Goal: Information Seeking & Learning: Compare options

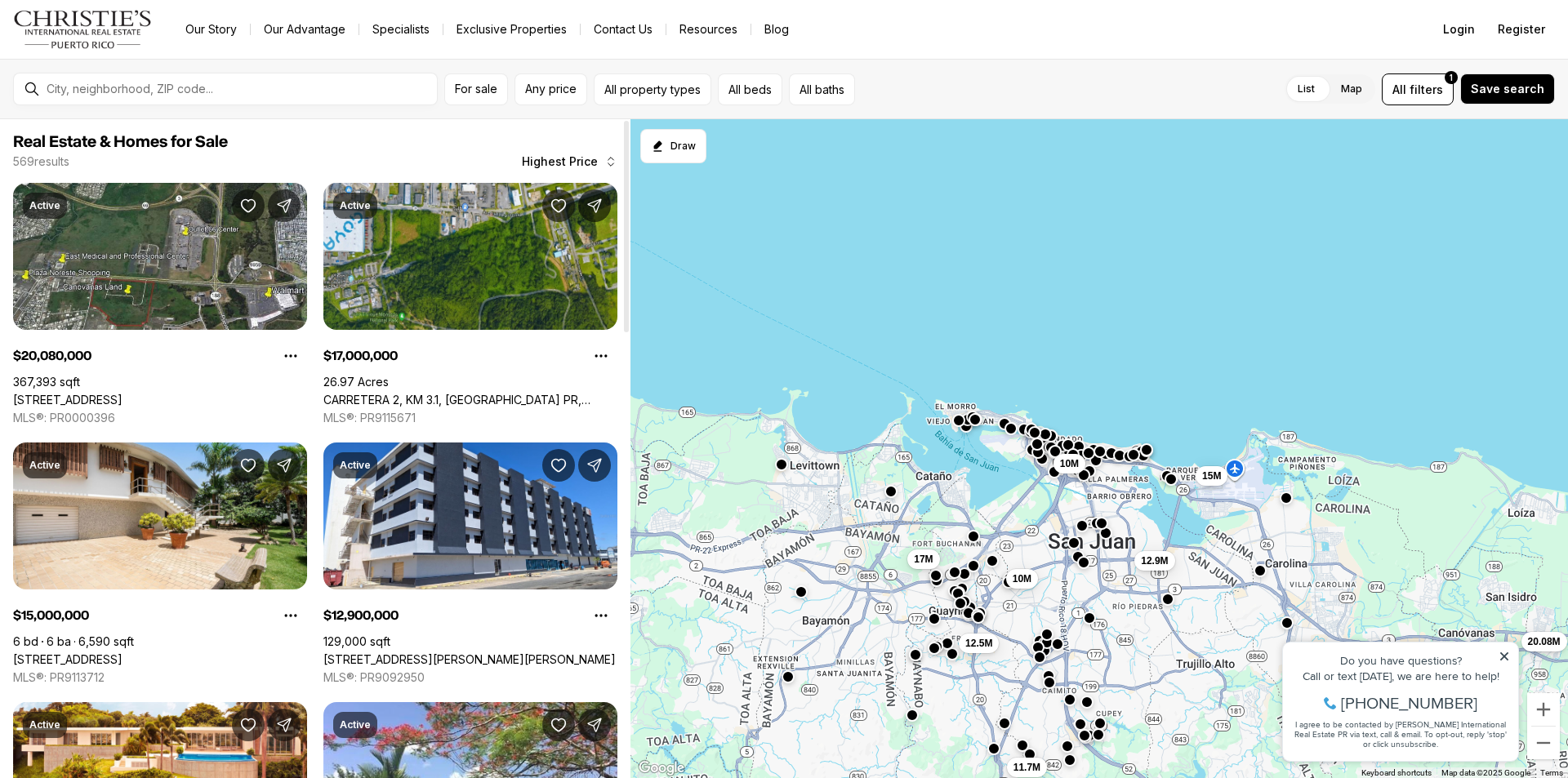
click at [624, 159] on div at bounding box center [625, 226] width 4 height 211
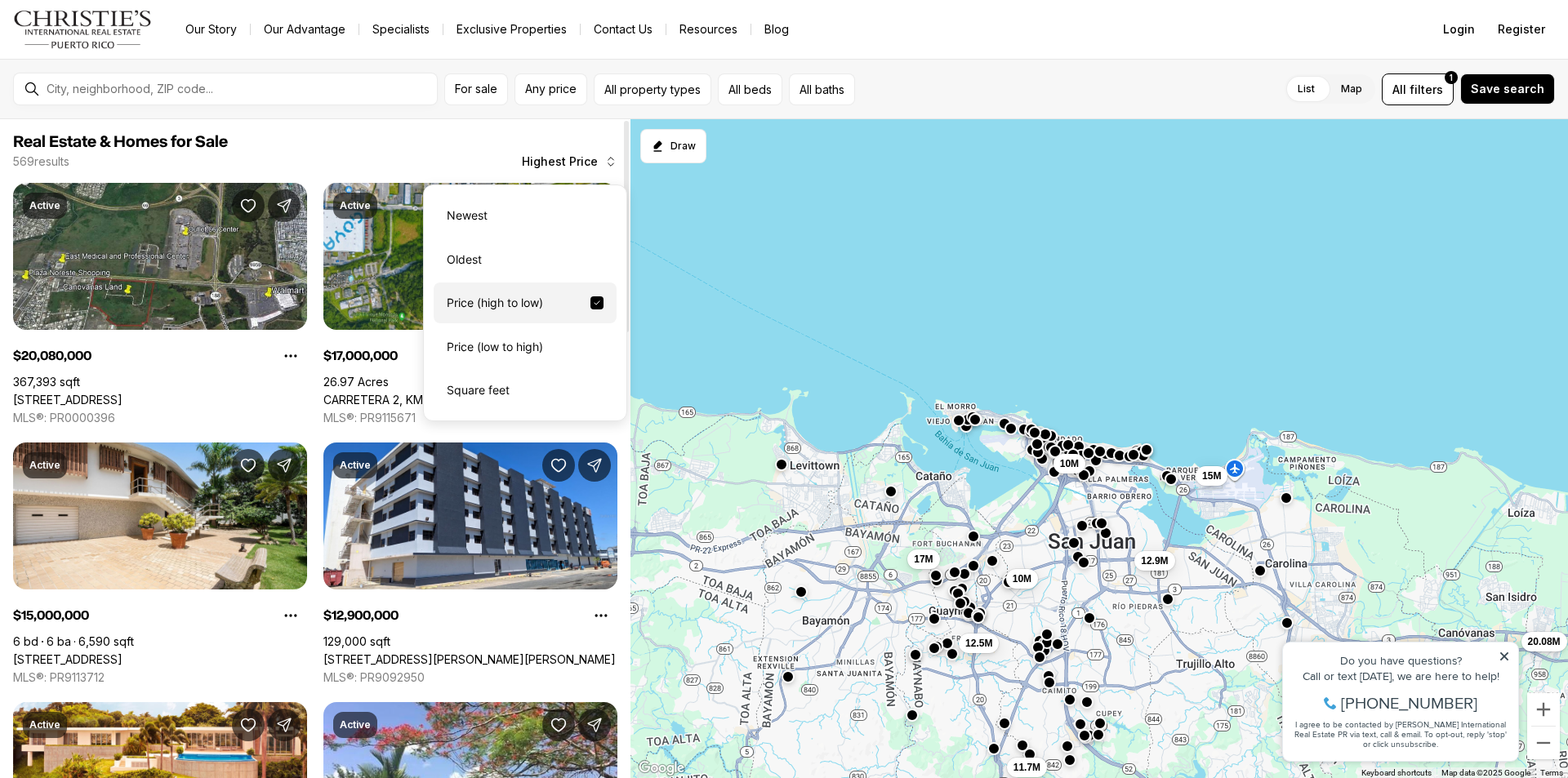
click at [588, 159] on span "Highest Price" at bounding box center [560, 162] width 76 height 13
click at [470, 343] on div "Price (low to high)" at bounding box center [526, 347] width 183 height 40
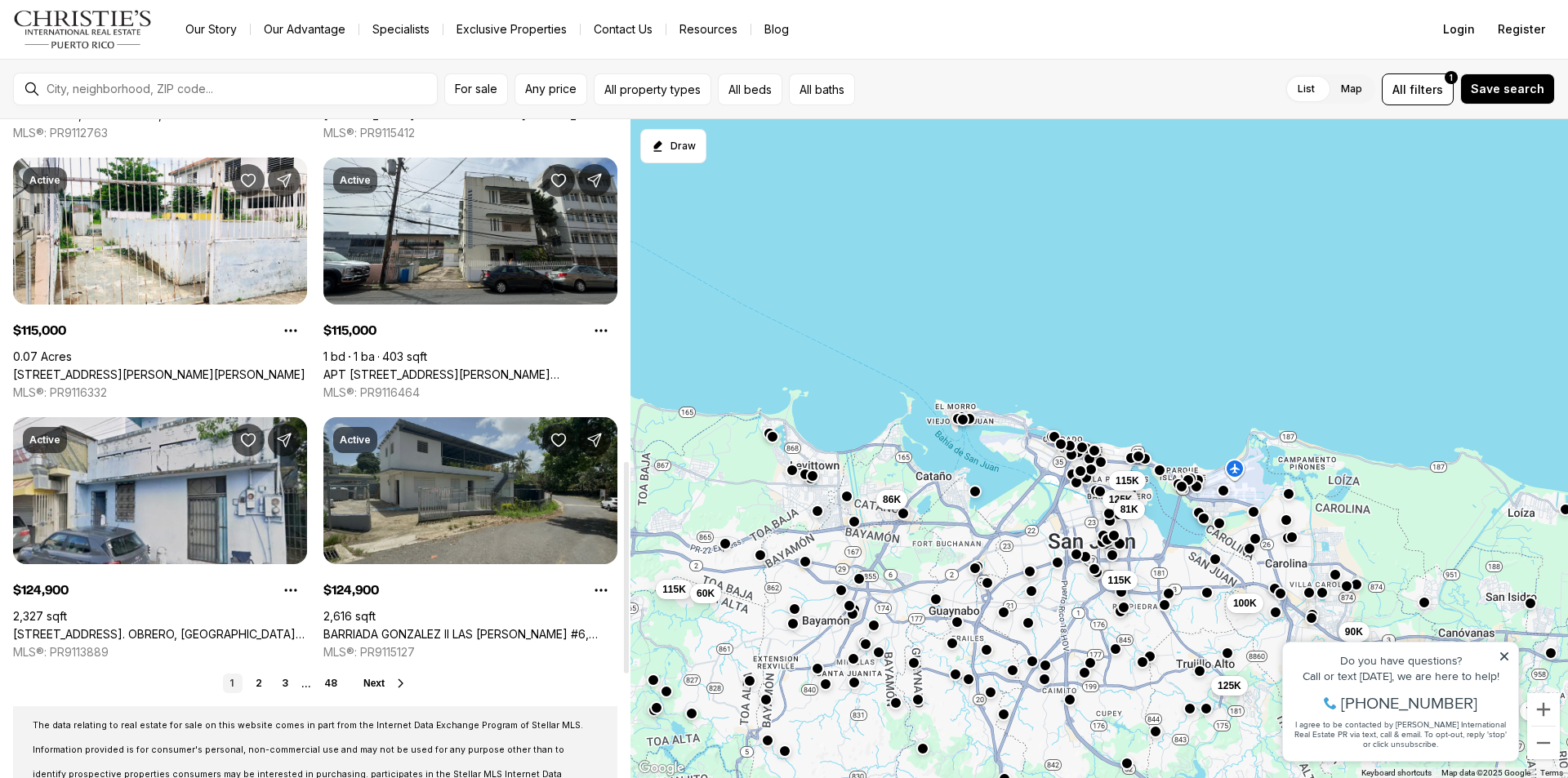
scroll to position [1059, 0]
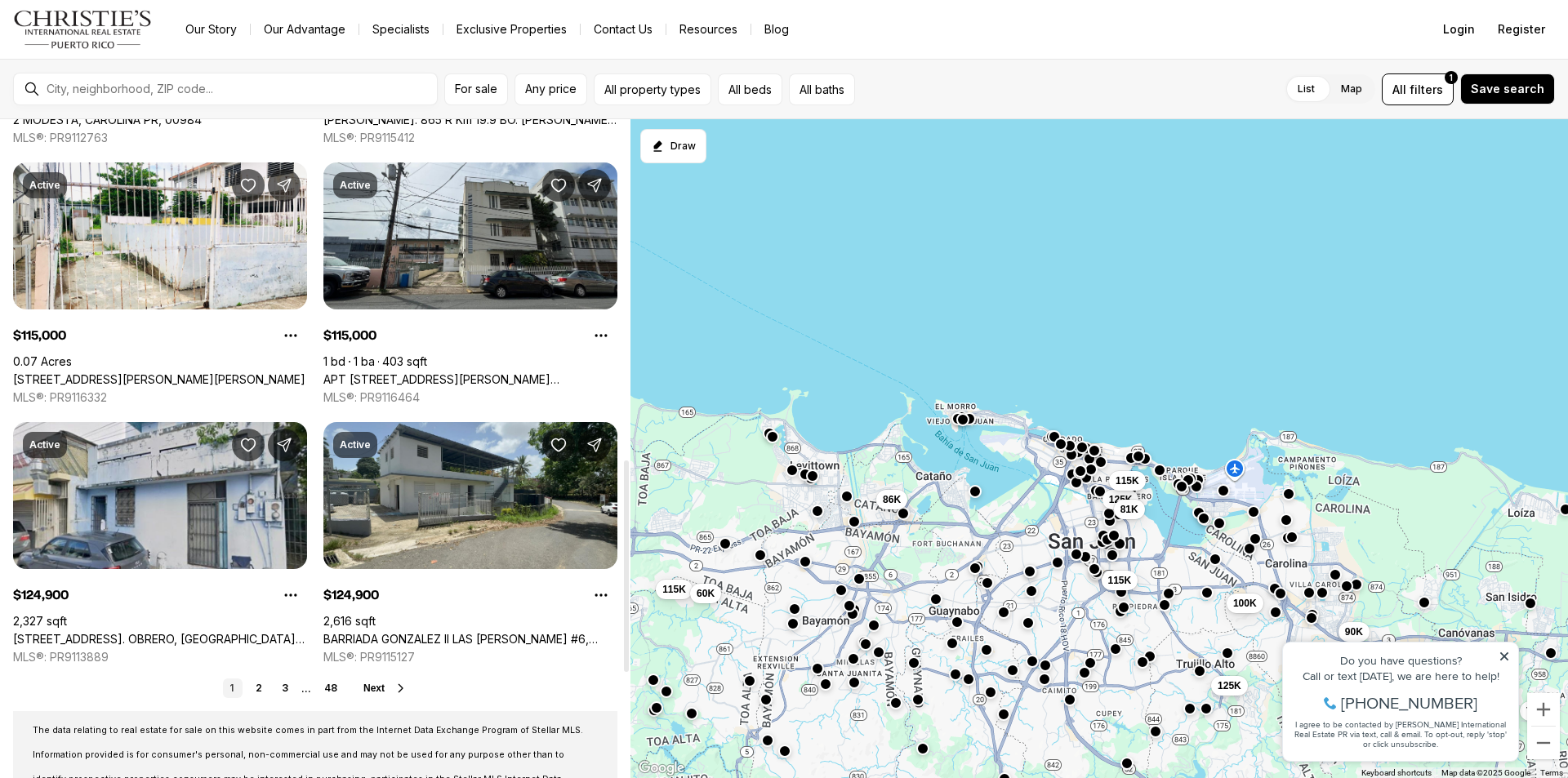
click at [378, 686] on span "Next" at bounding box center [374, 688] width 22 height 12
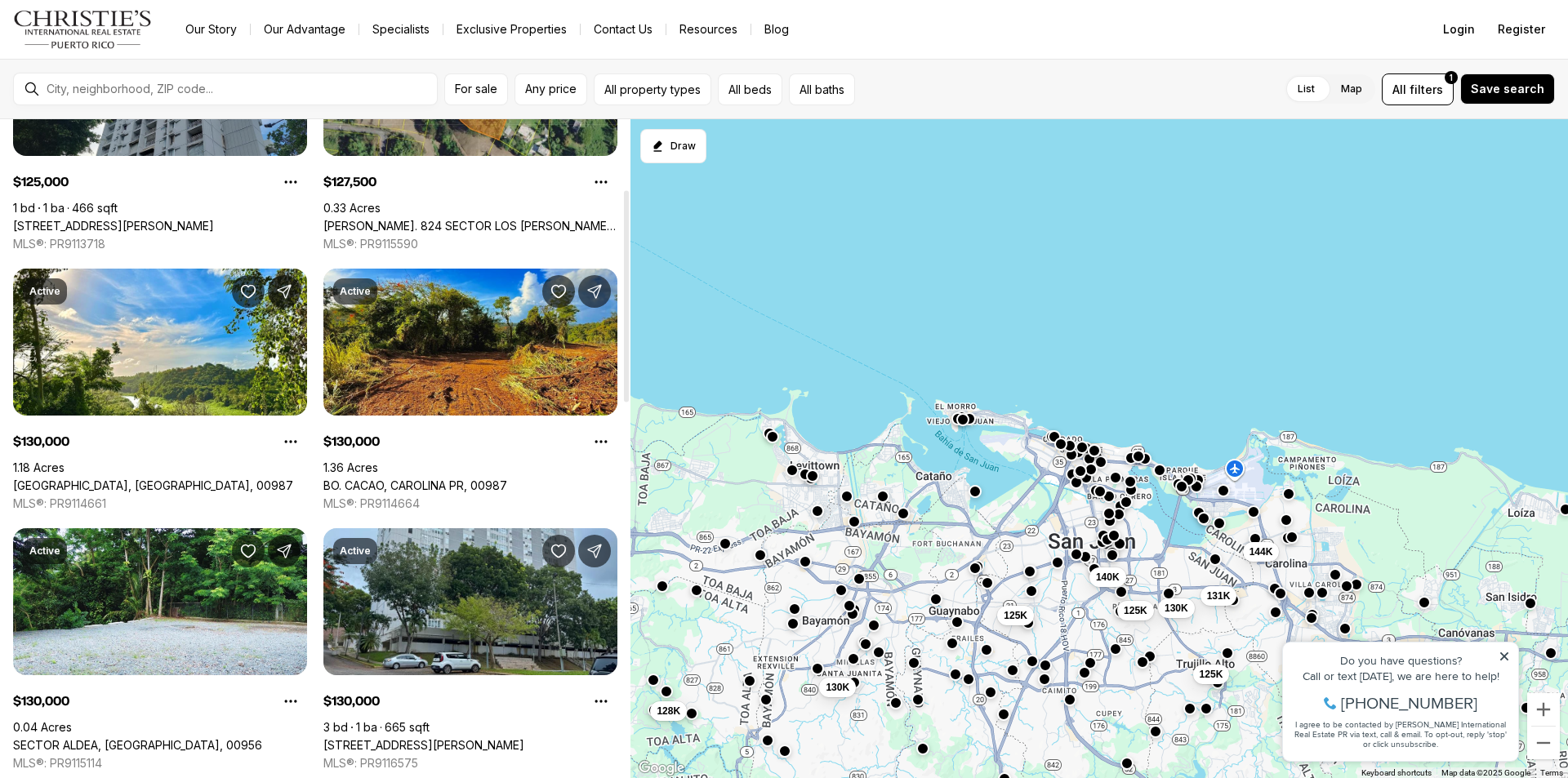
scroll to position [218, 0]
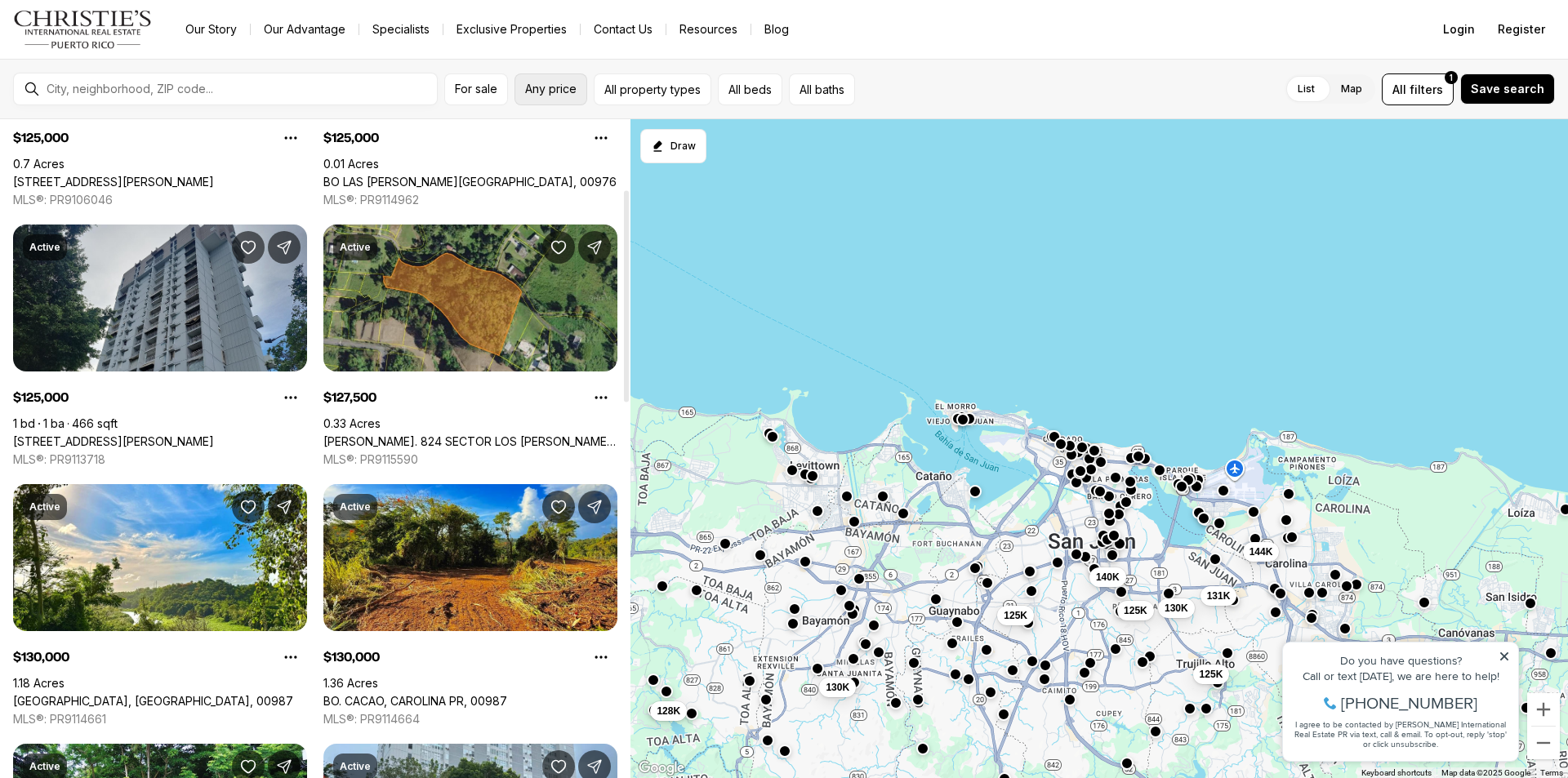
click at [542, 90] on span "Any price" at bounding box center [550, 89] width 51 height 13
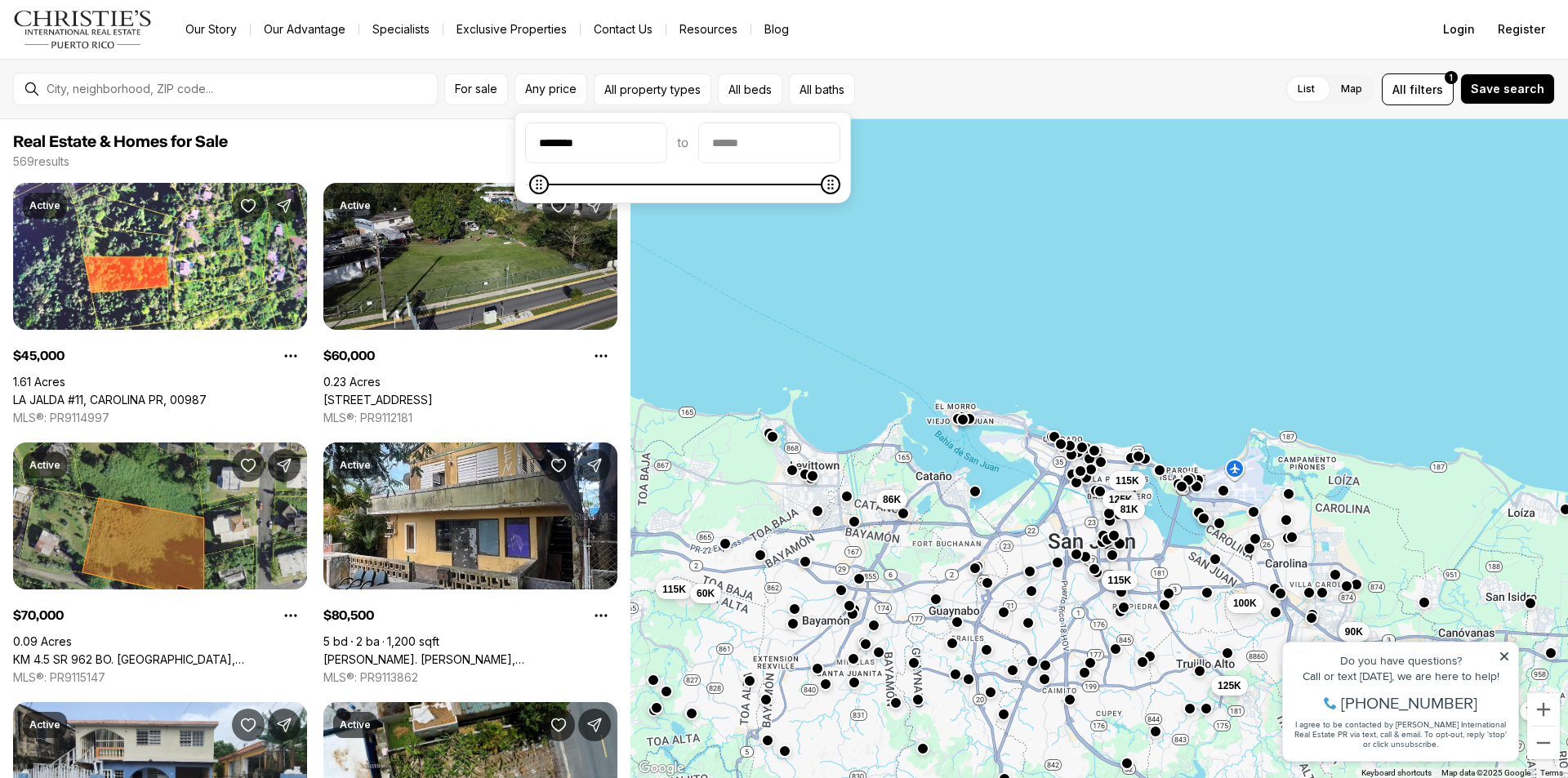
type input "********"
click at [532, 189] on icon "Minimum" at bounding box center [538, 184] width 13 height 13
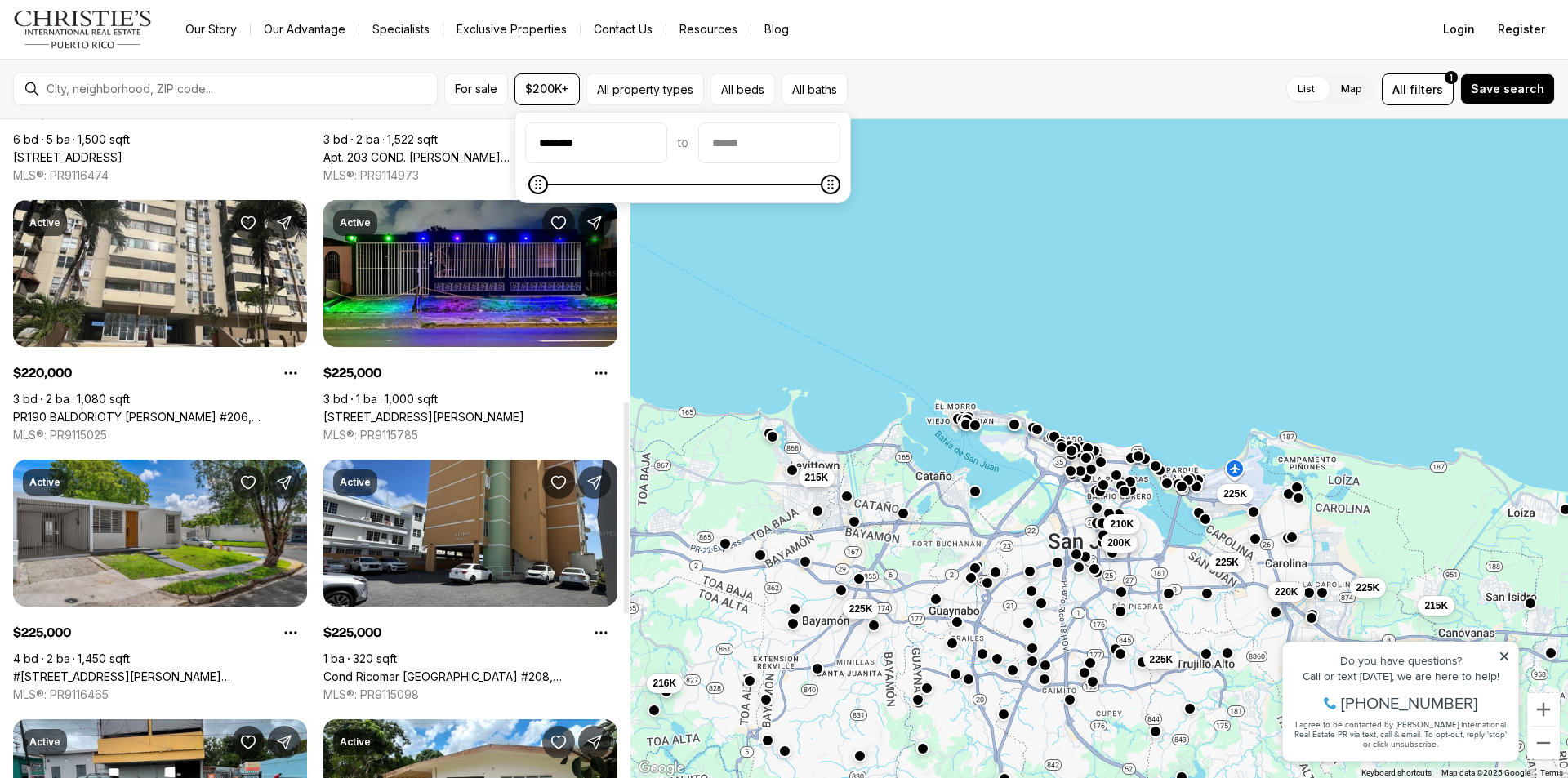
scroll to position [1089, 0]
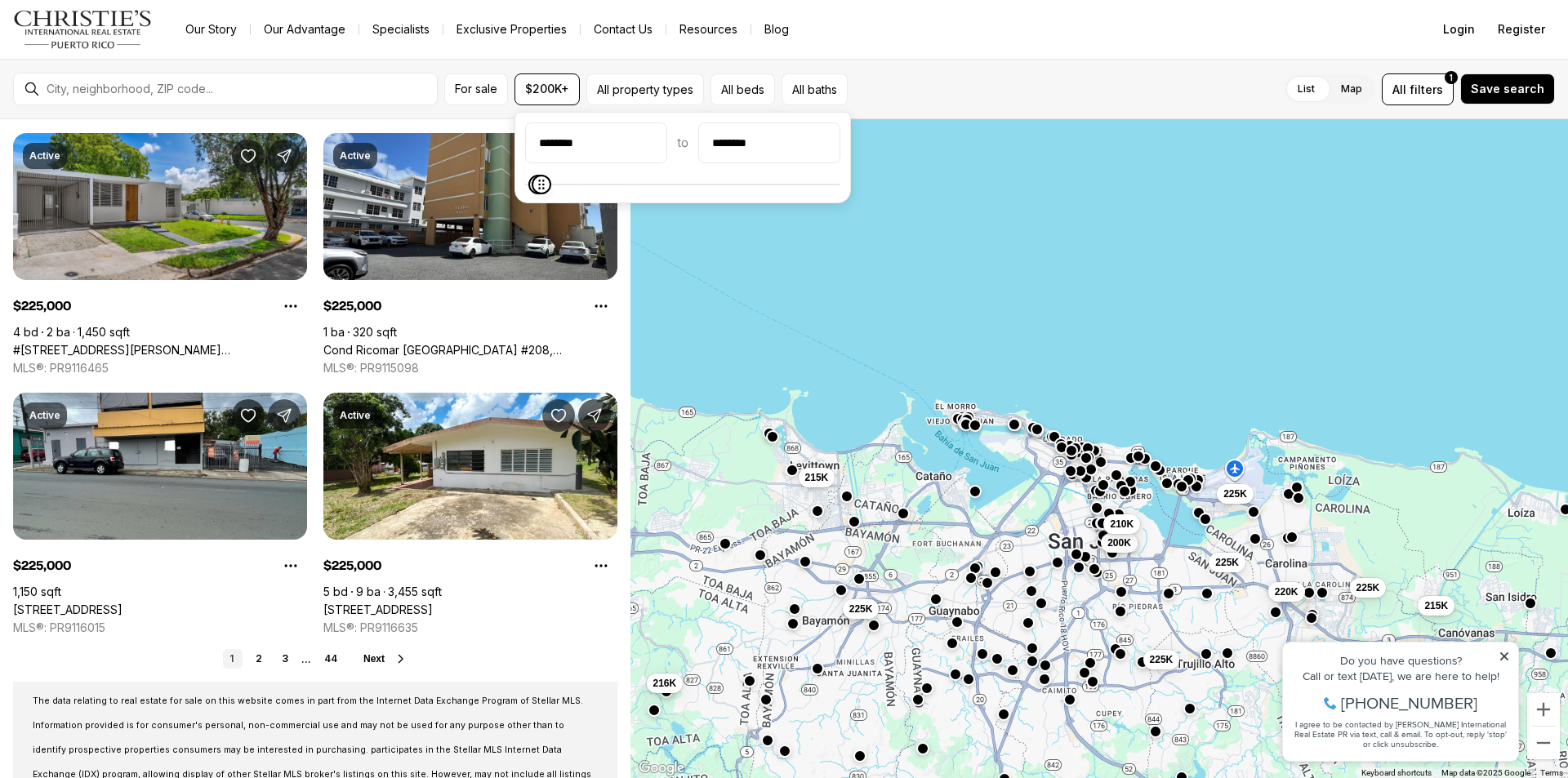
type input "********"
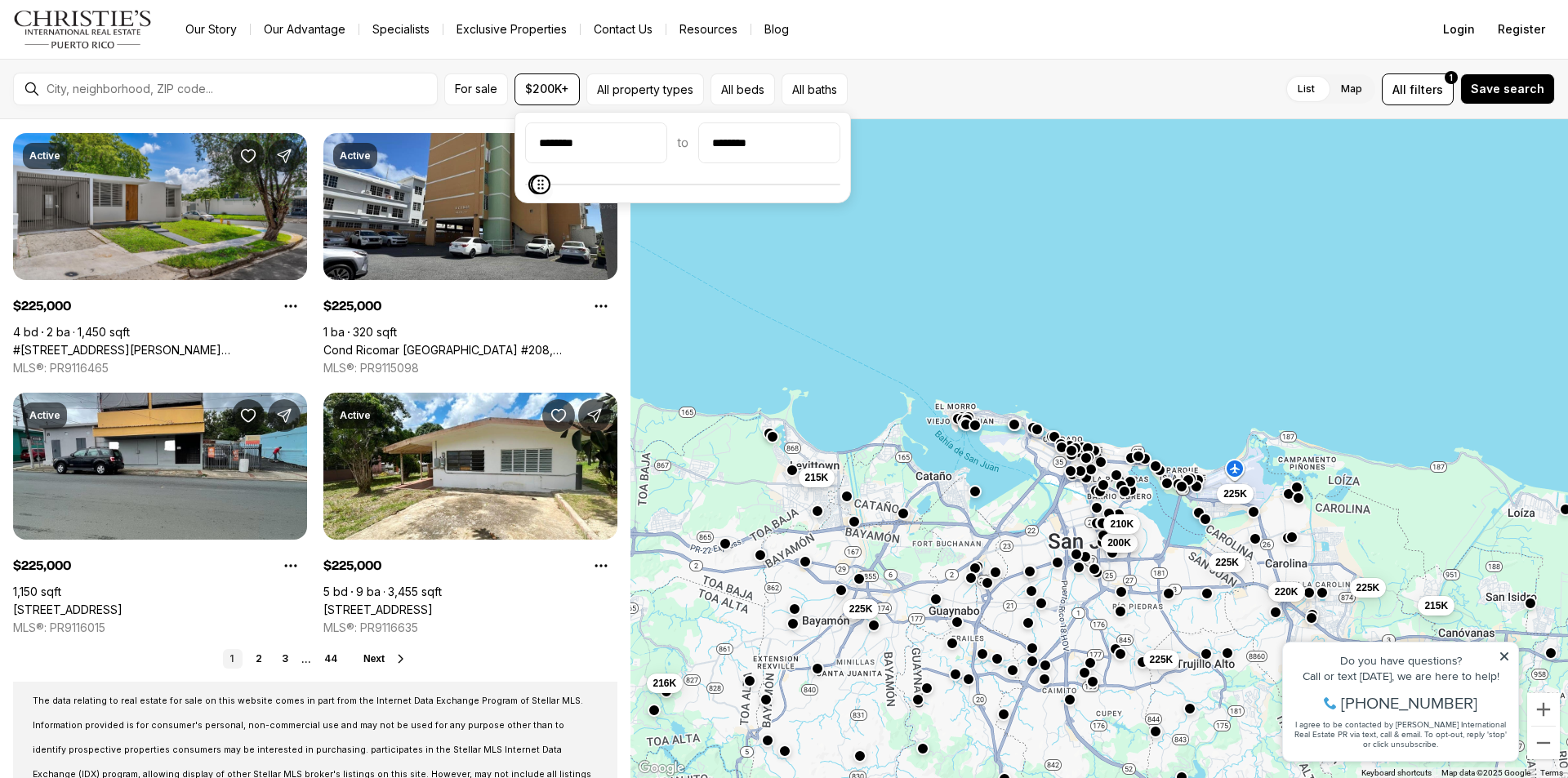
click at [533, 185] on span "Maximum" at bounding box center [541, 185] width 20 height 20
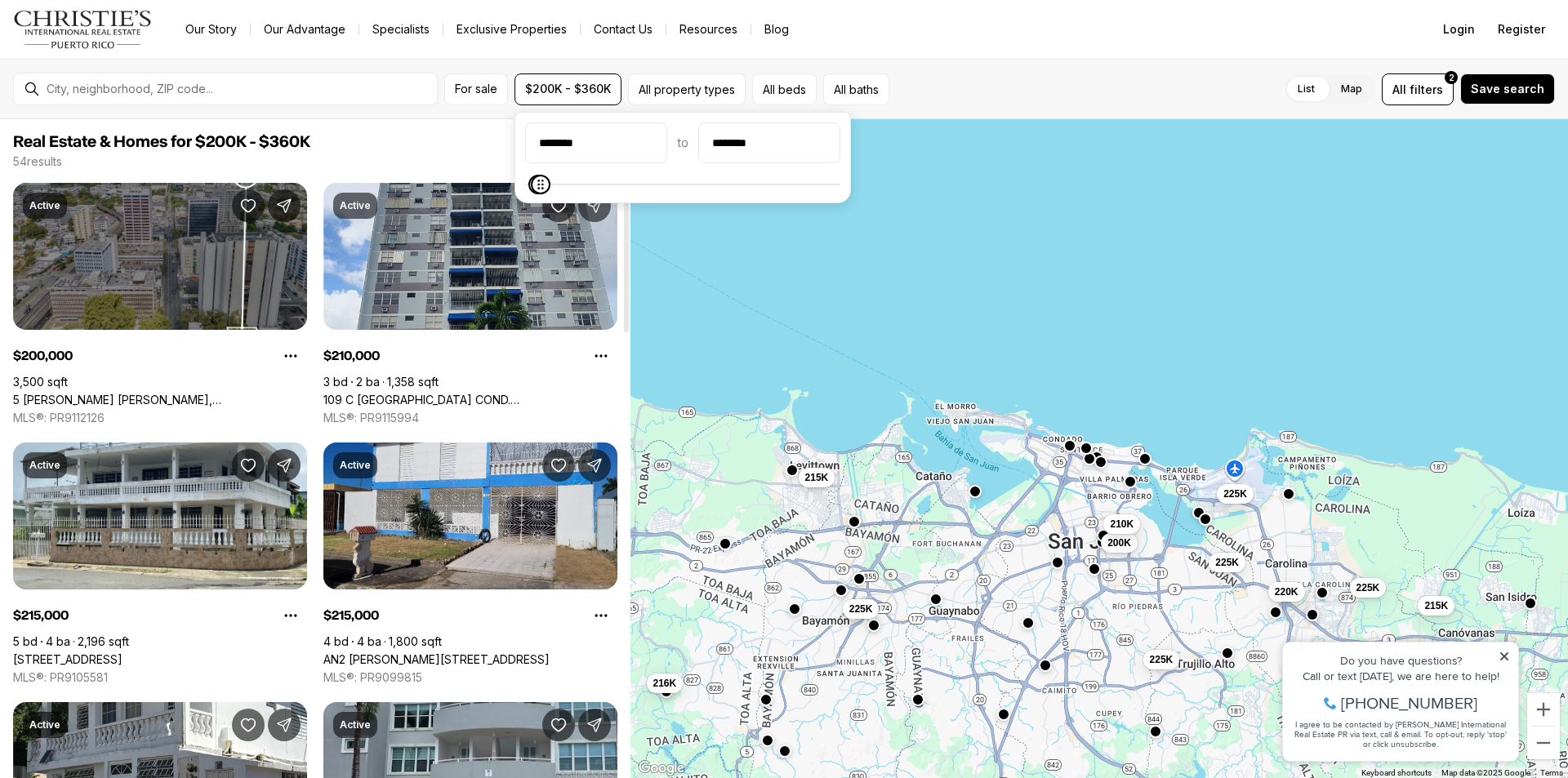
click at [404, 149] on span "Real Estate & Homes for $200K - $360K" at bounding box center [315, 142] width 605 height 20
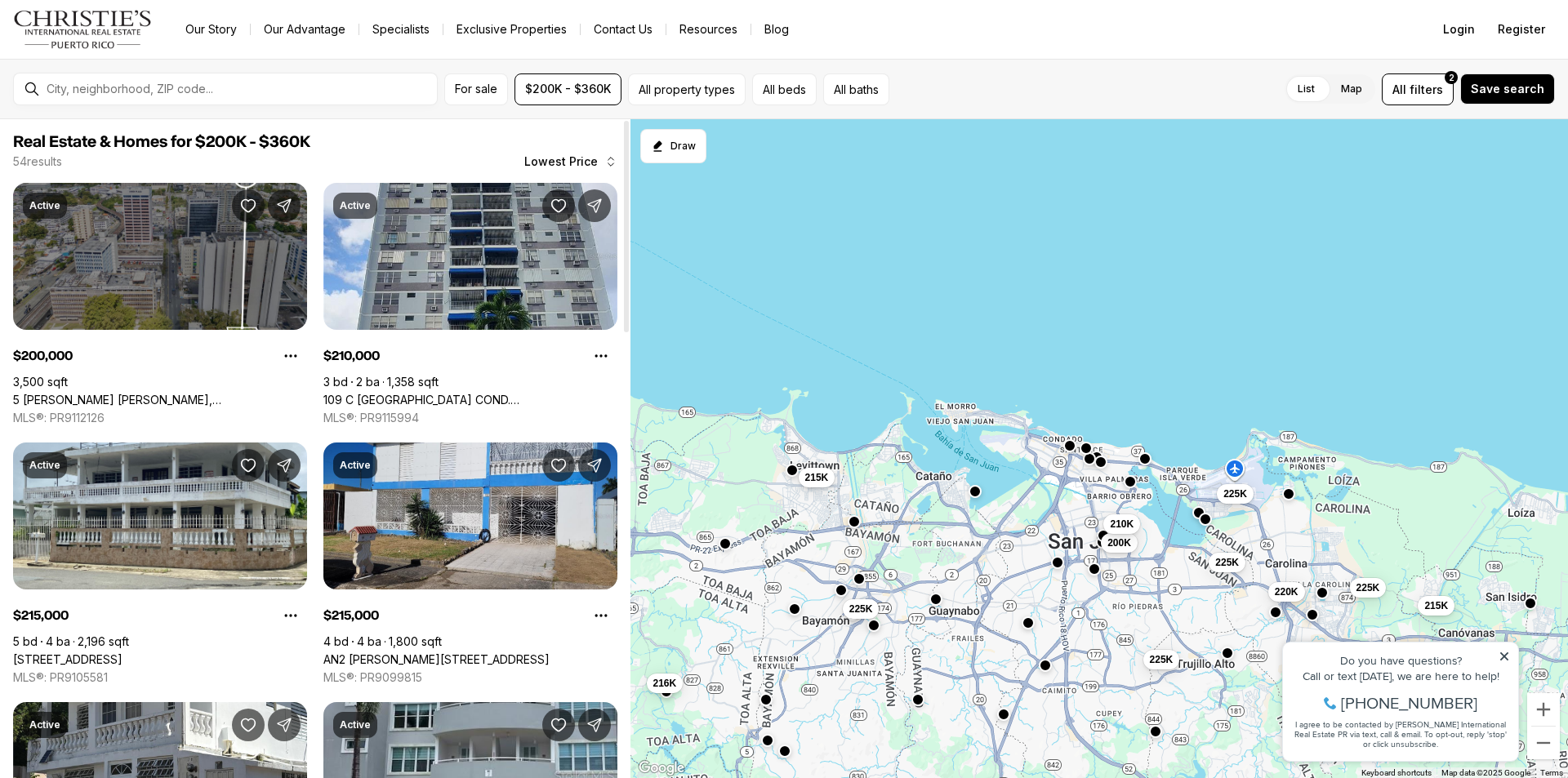
click at [624, 157] on div at bounding box center [625, 226] width 4 height 211
click at [607, 163] on icon "button" at bounding box center [611, 162] width 13 height 13
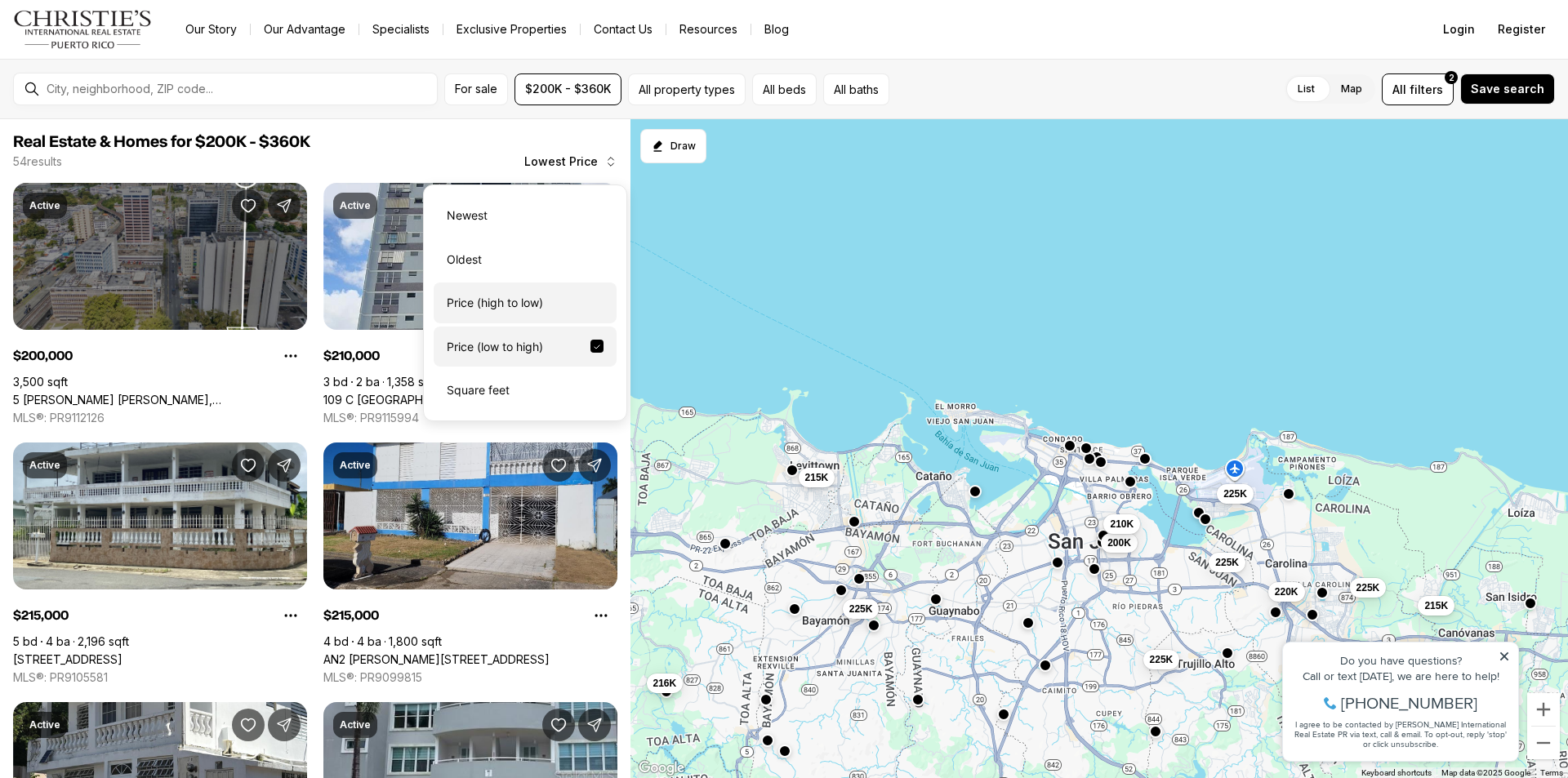
click at [447, 301] on div "Price (high to low)" at bounding box center [526, 302] width 183 height 40
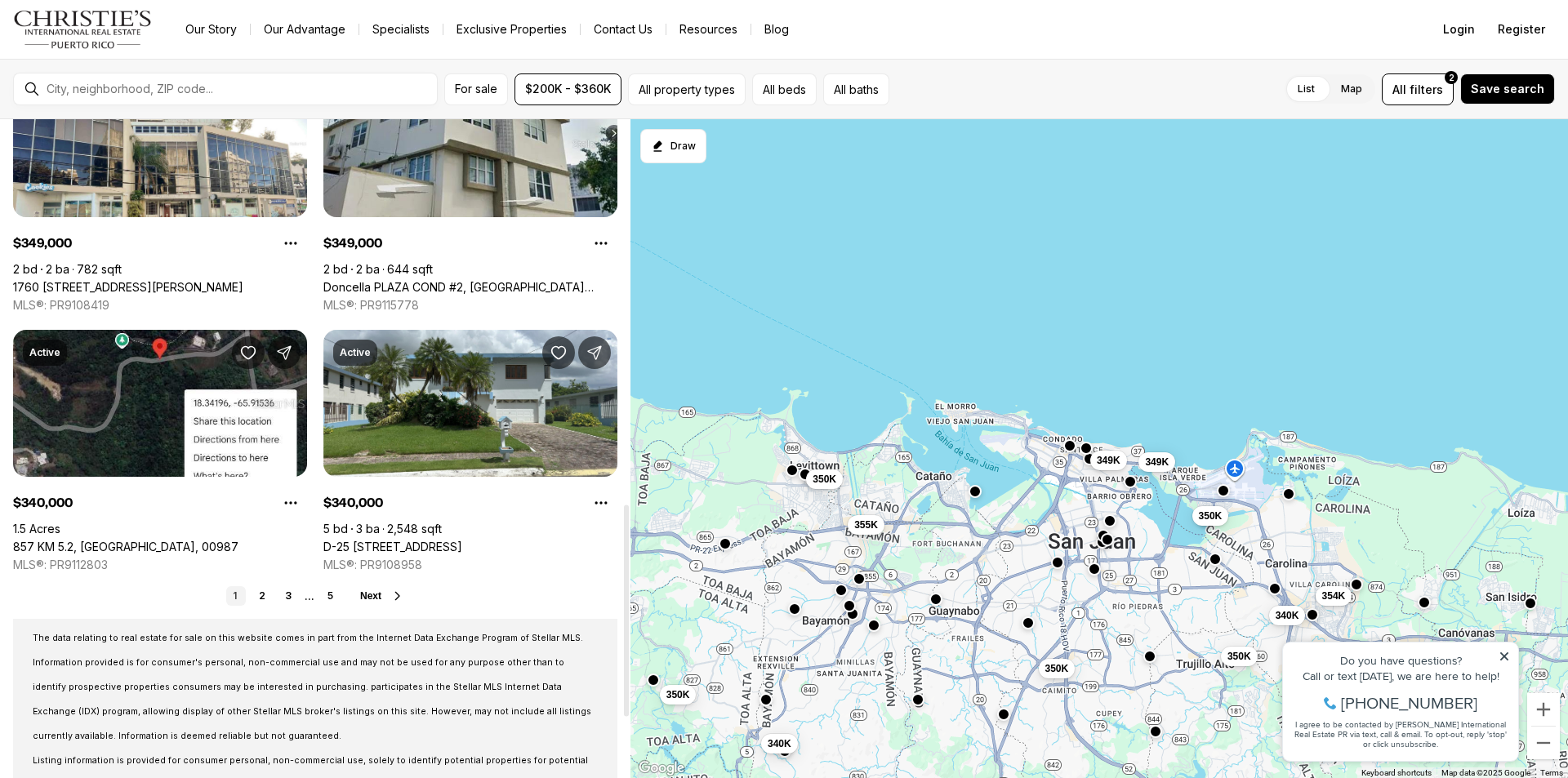
scroll to position [1198, 0]
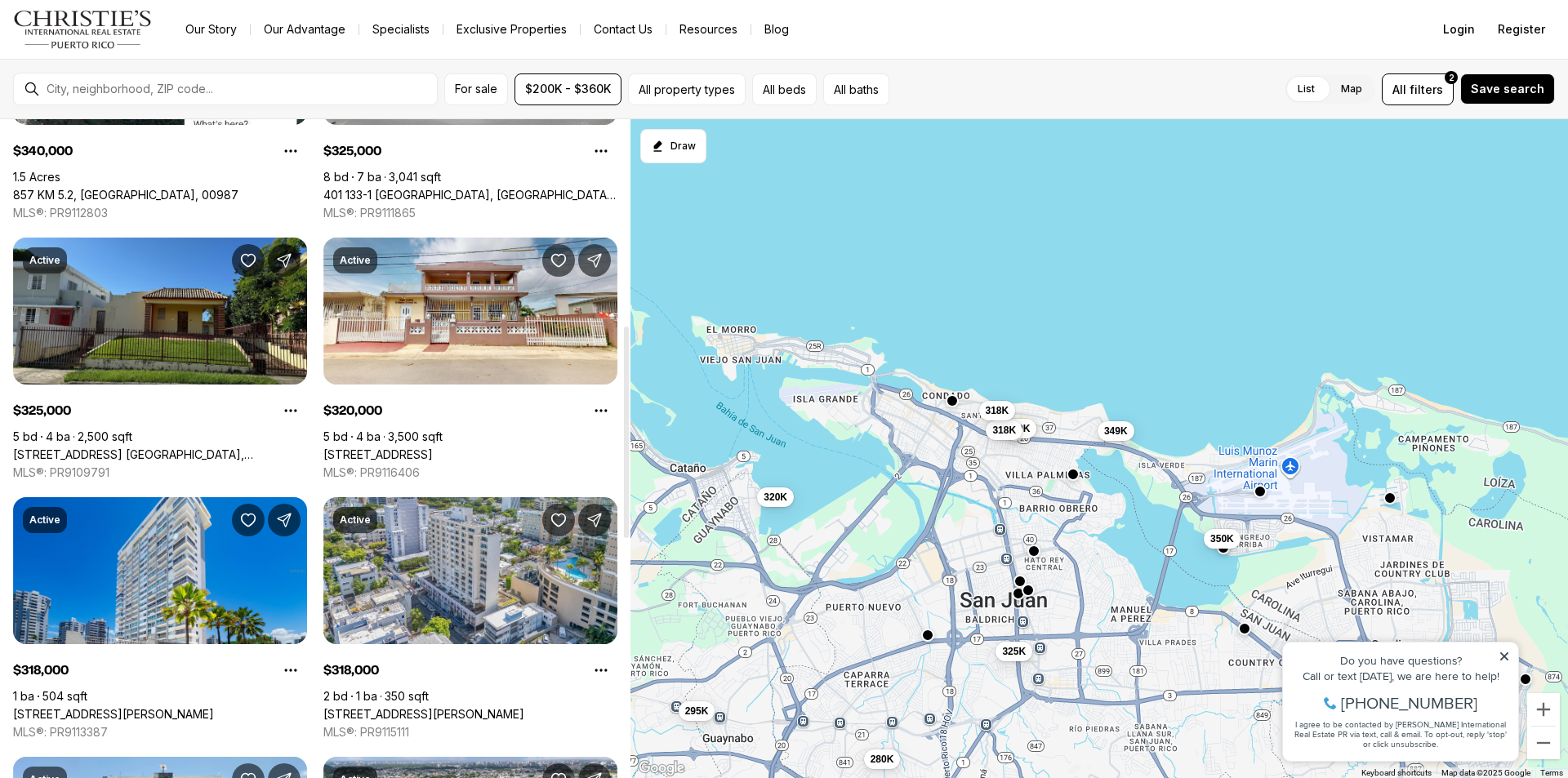
scroll to position [623, 0]
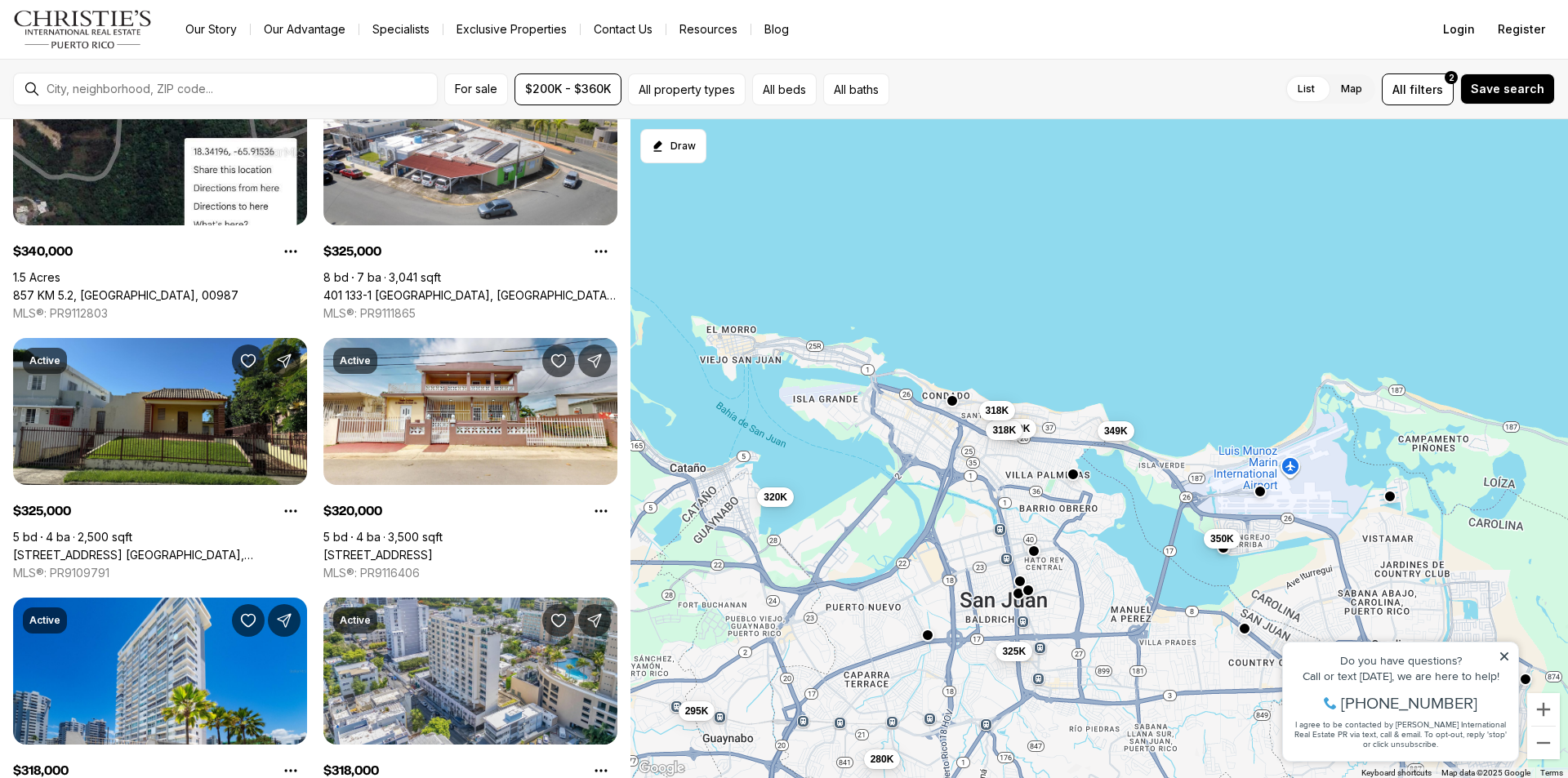
click at [1391, 498] on button "button" at bounding box center [1390, 496] width 13 height 13
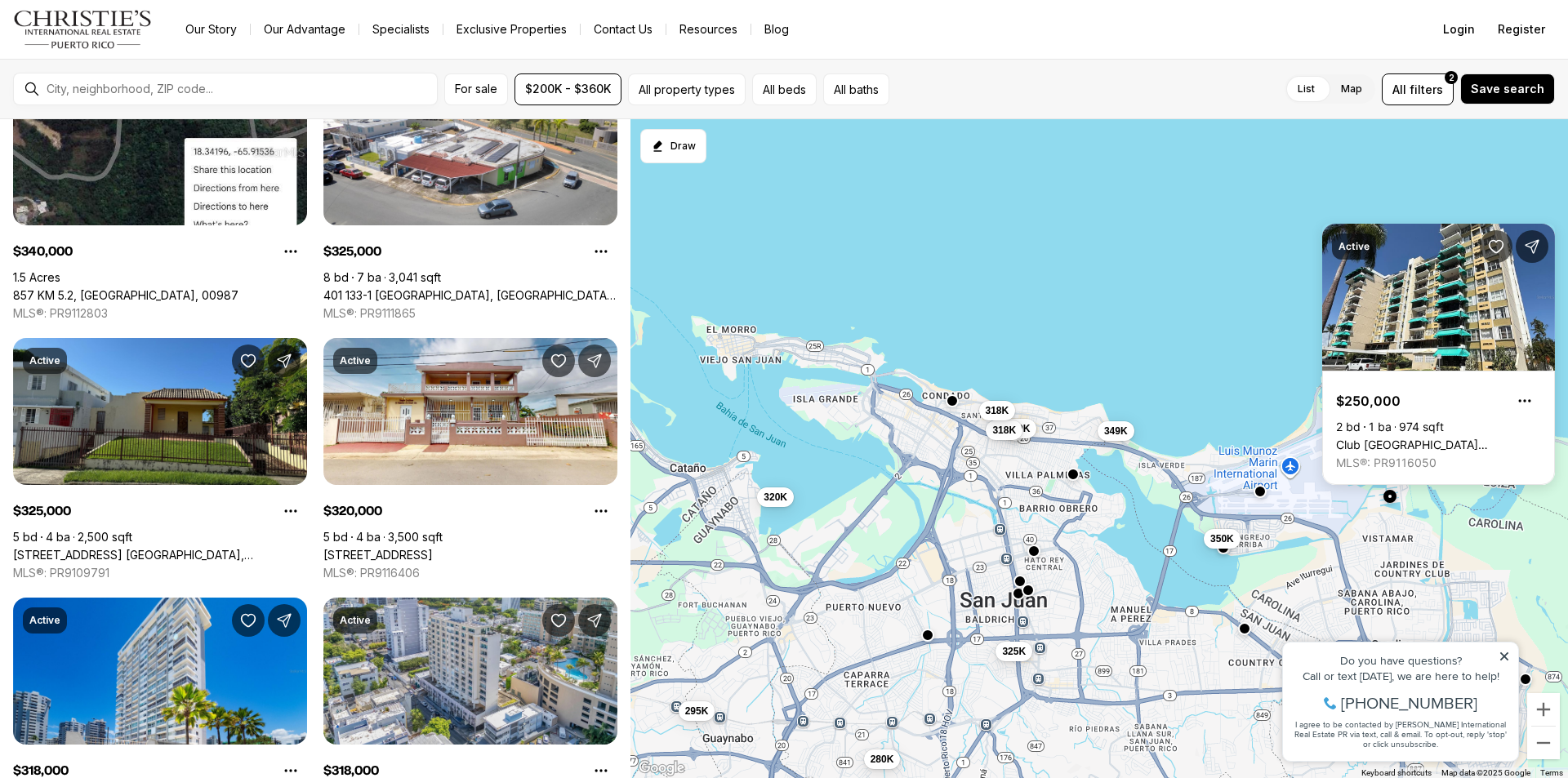
click at [1393, 493] on button "button" at bounding box center [1390, 496] width 13 height 13
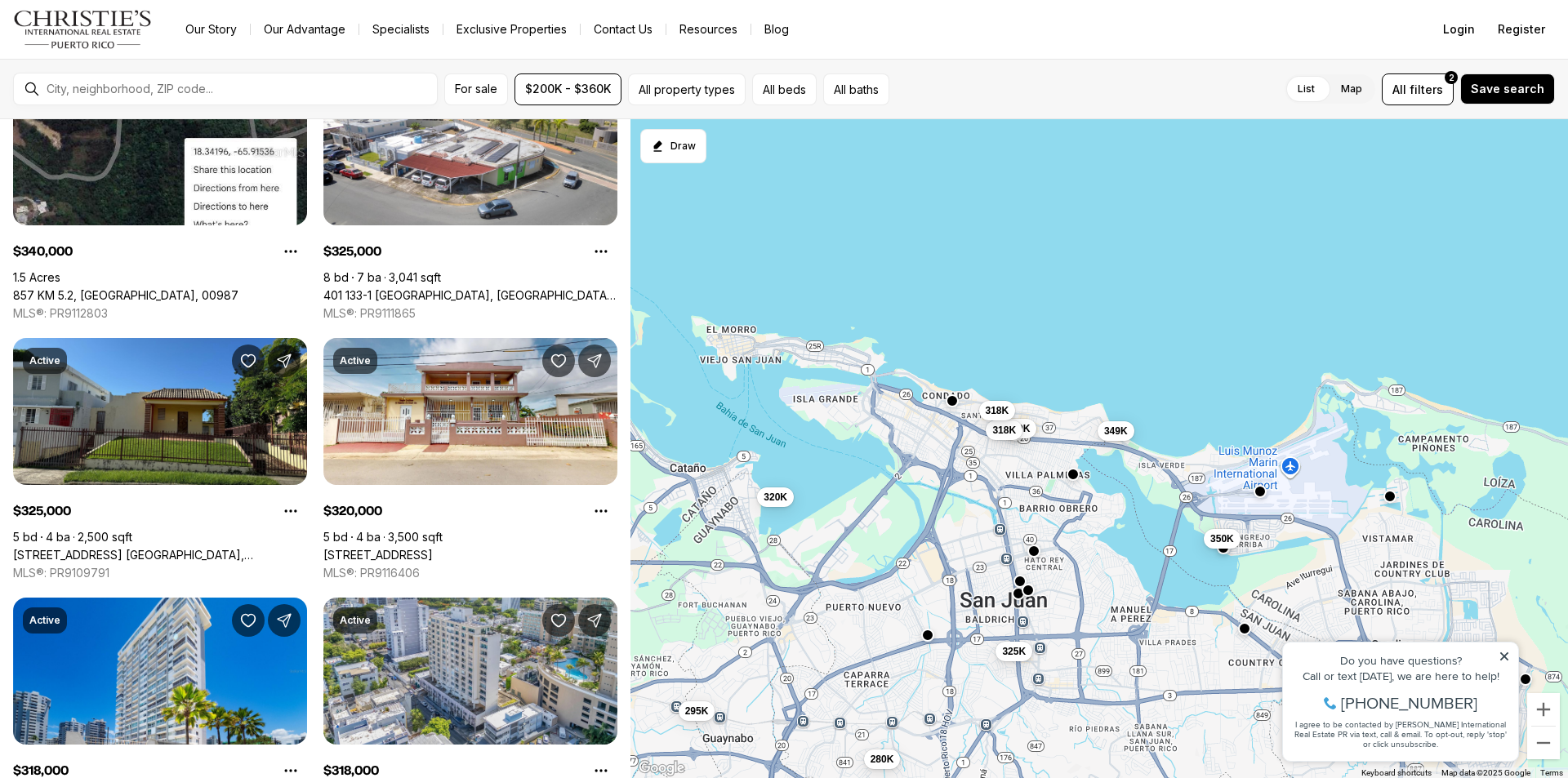
click at [1389, 493] on button "button" at bounding box center [1390, 496] width 13 height 13
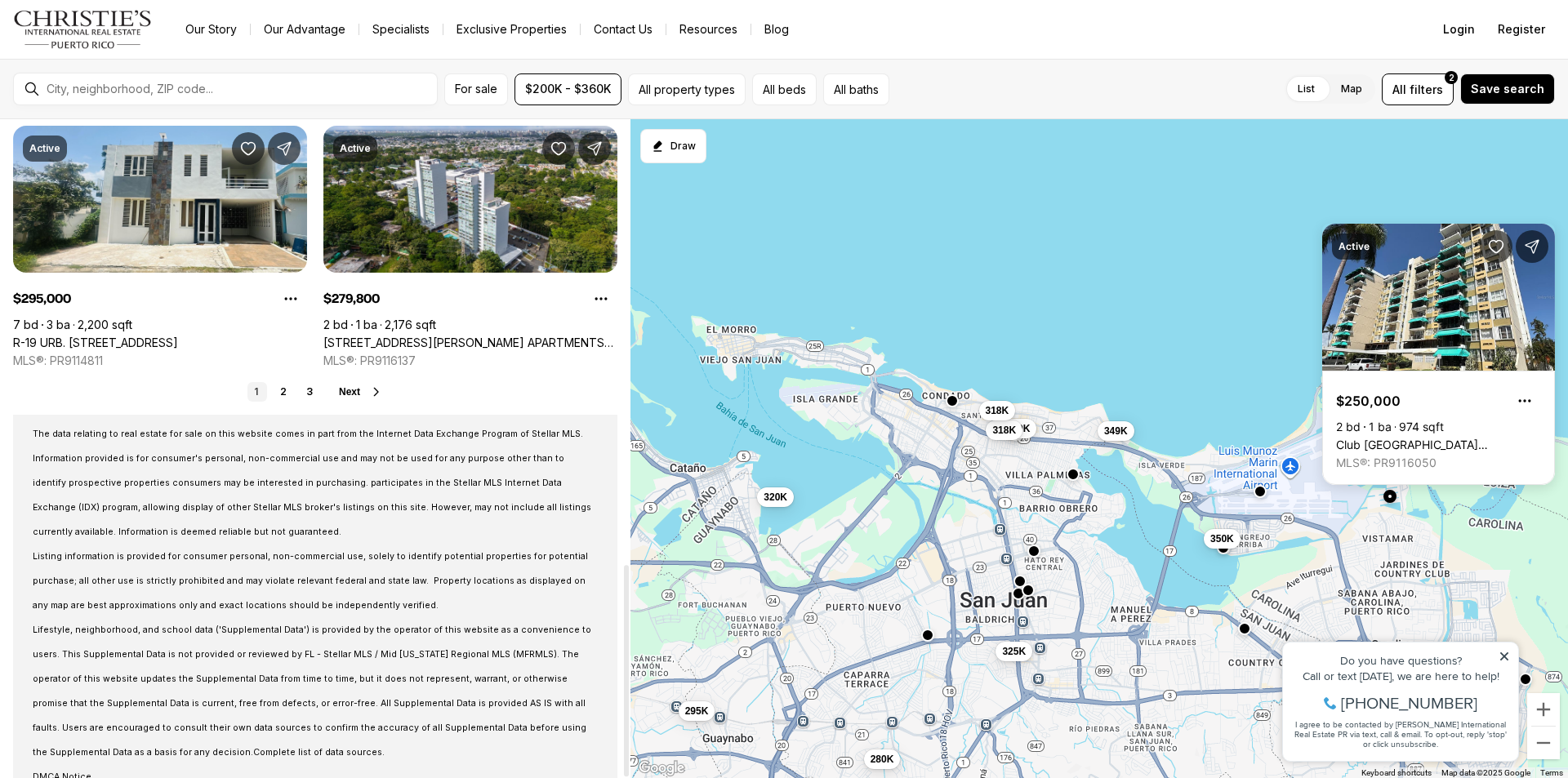
scroll to position [1385, 0]
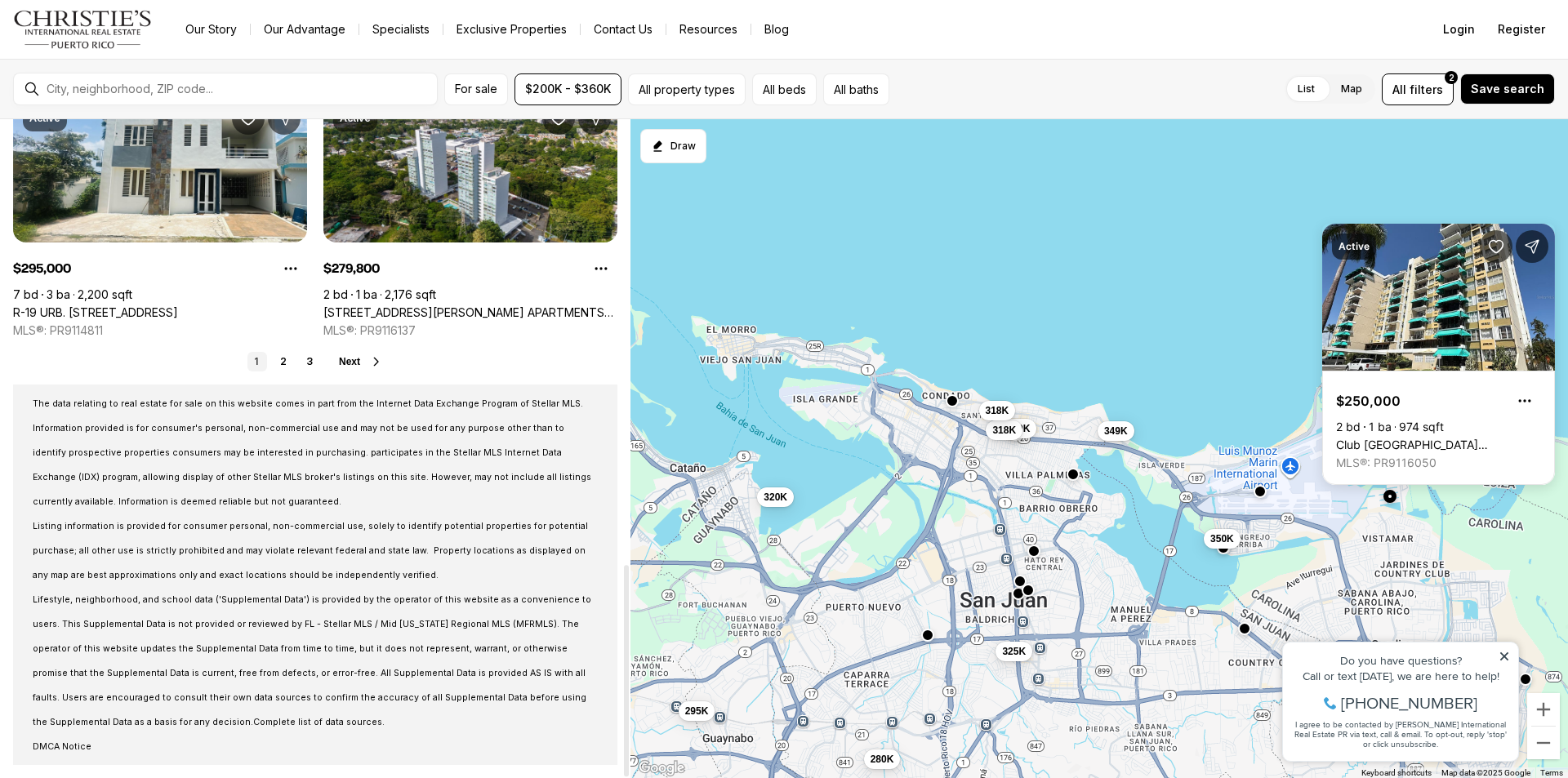
click at [357, 358] on span "Next" at bounding box center [350, 361] width 22 height 12
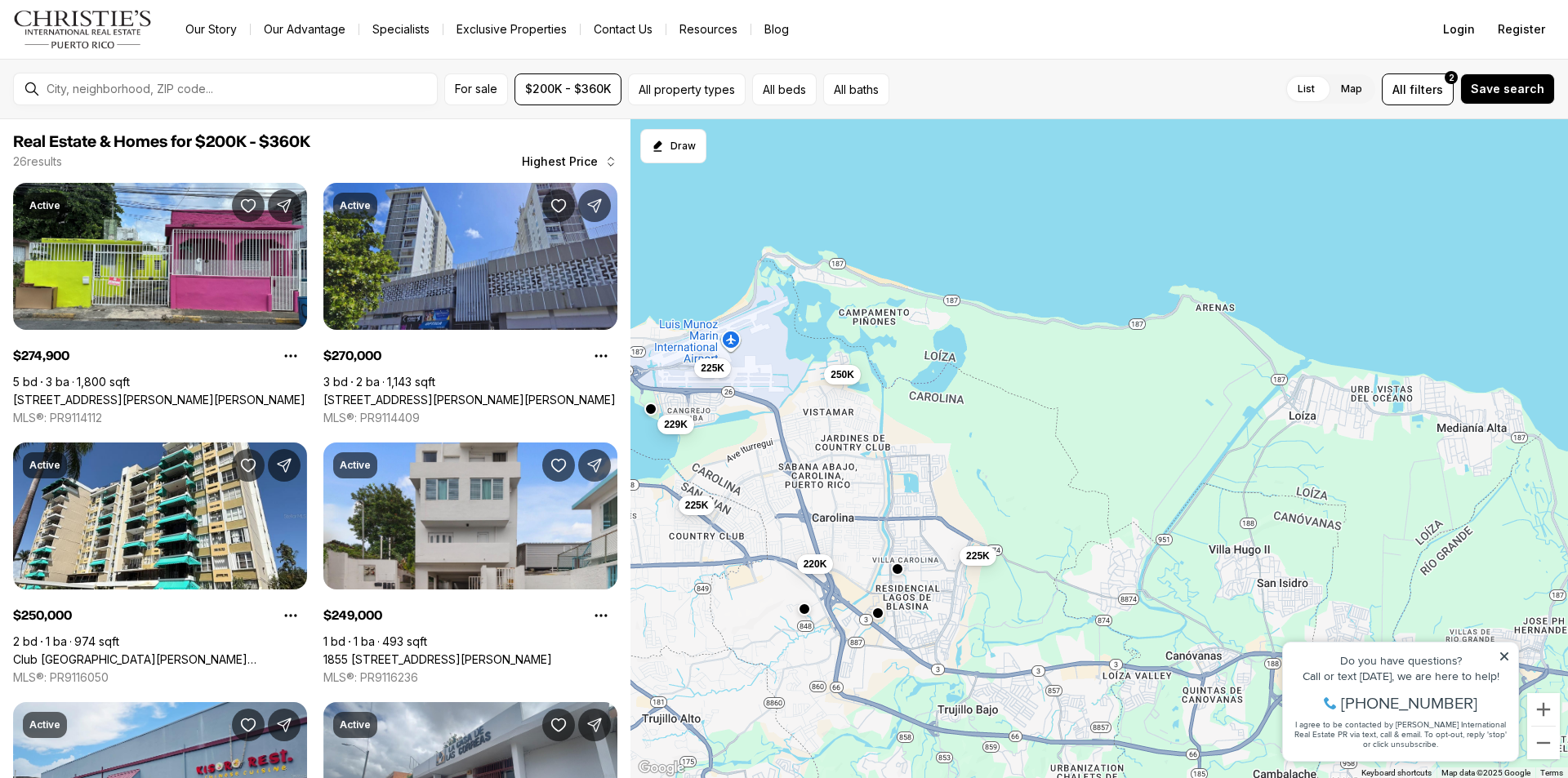
drag, startPoint x: 1459, startPoint y: 552, endPoint x: 902, endPoint y: 428, distance: 570.6
click at [902, 428] on div "220K 225K 229K 275K 270K 250K 249K 227K 225K 225K 245K 240K" at bounding box center [1099, 449] width 937 height 659
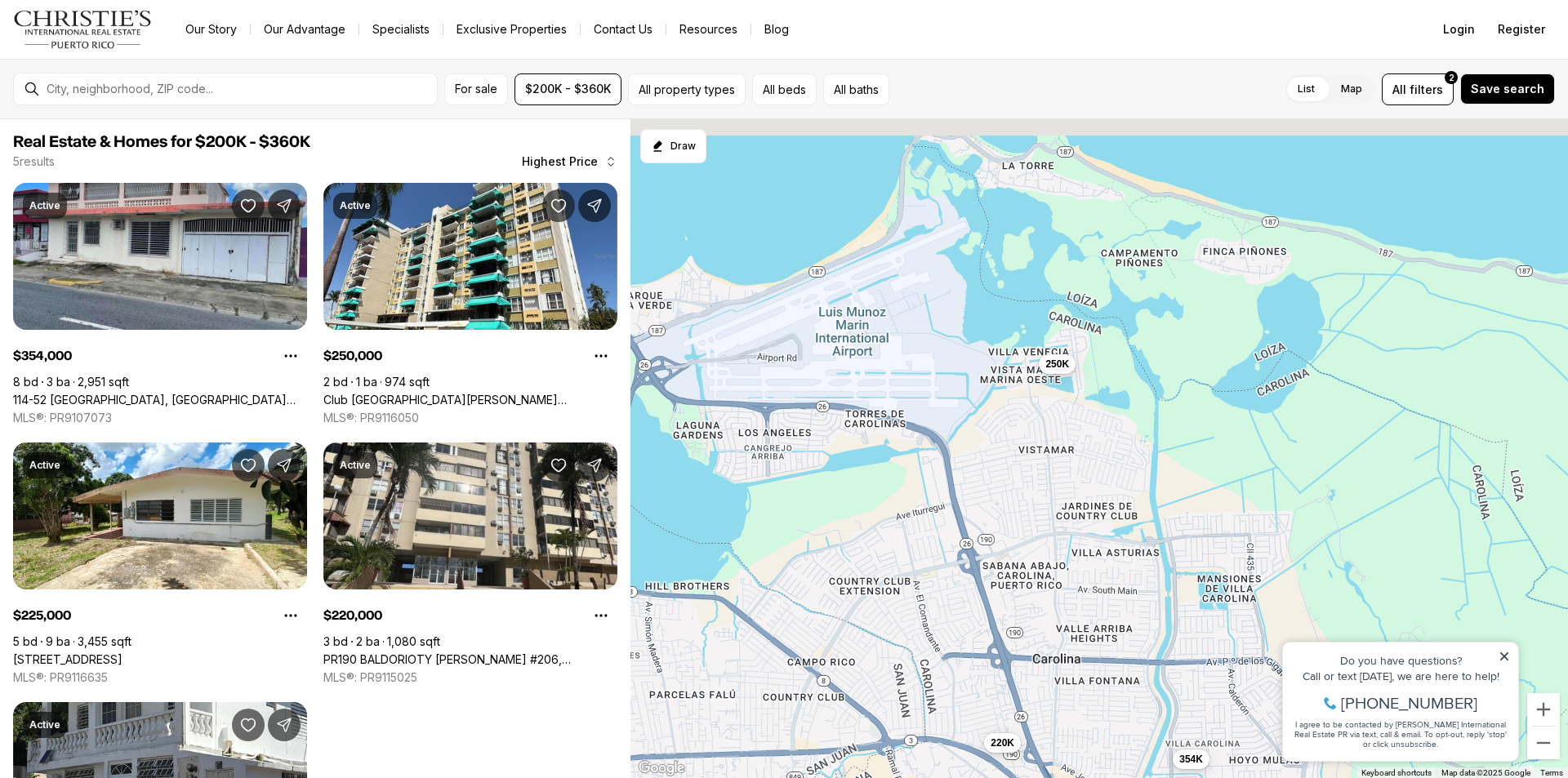
drag, startPoint x: 864, startPoint y: 440, endPoint x: 1103, endPoint y: 460, distance: 239.8
click at [1103, 460] on div "220K 225K 354K 250K 215K" at bounding box center [1099, 449] width 937 height 659
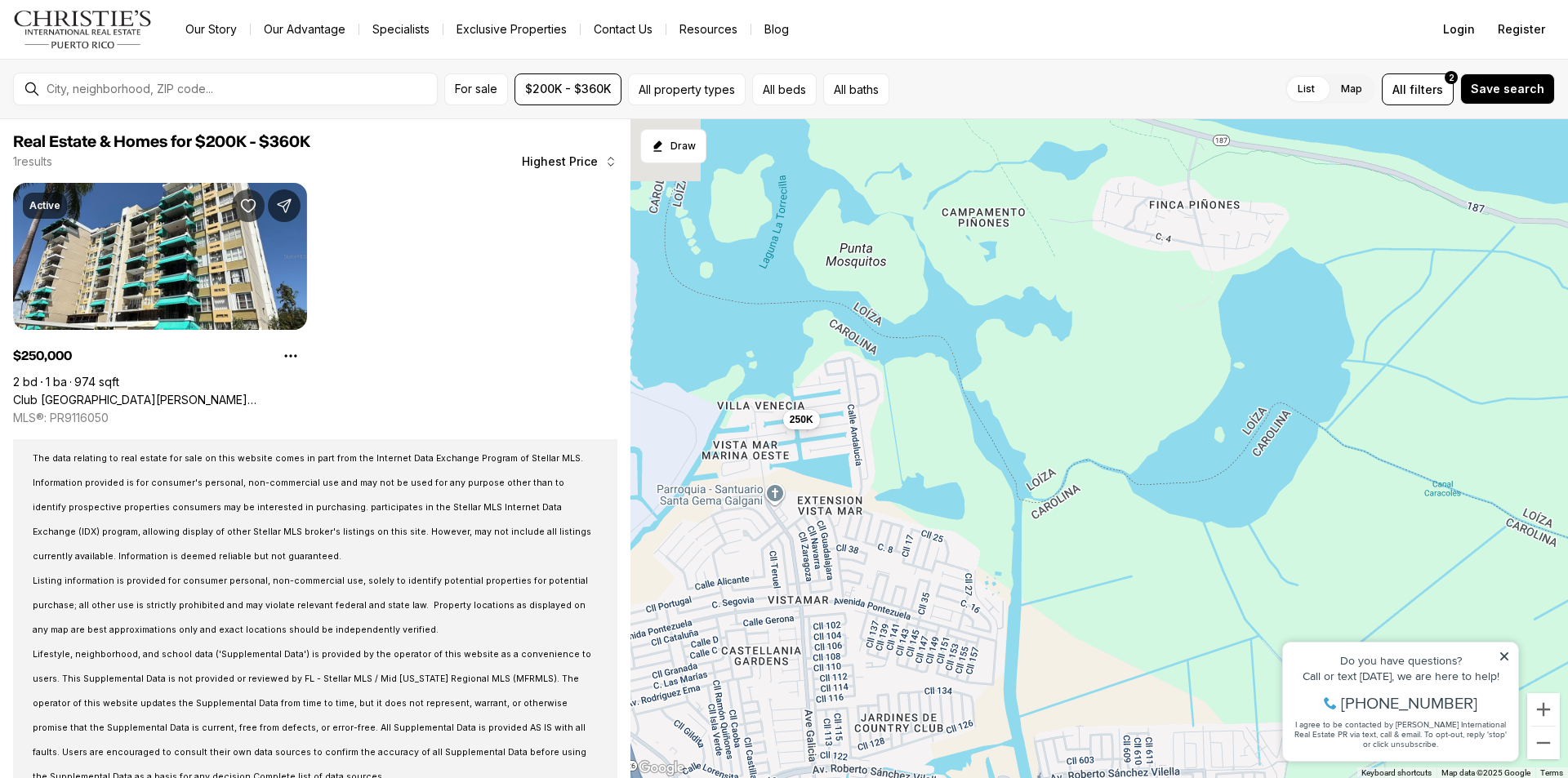
drag, startPoint x: 1014, startPoint y: 570, endPoint x: 900, endPoint y: 696, distance: 169.9
click at [898, 704] on div "250K" at bounding box center [1099, 449] width 937 height 659
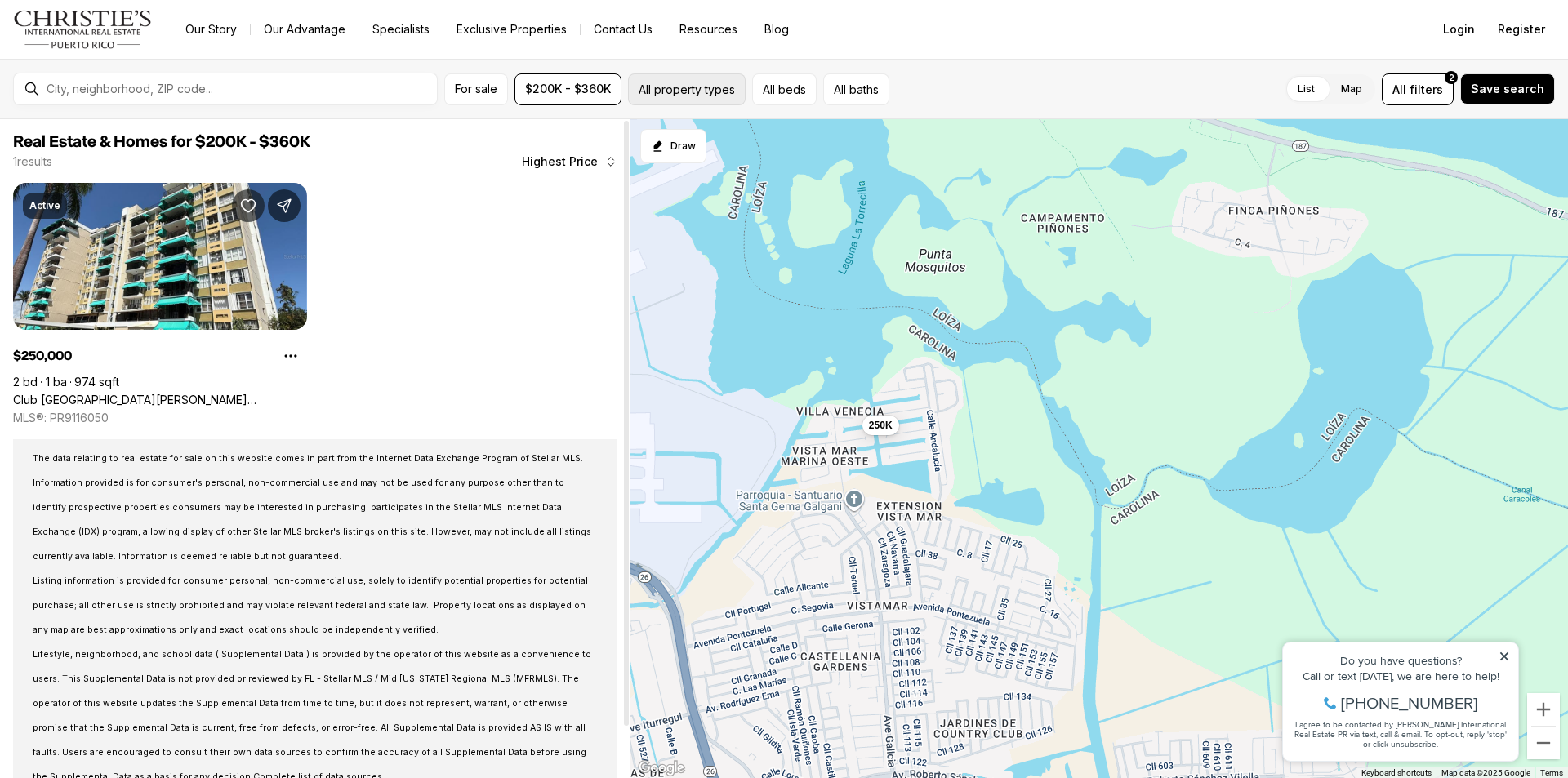
click at [699, 95] on button "All property types" at bounding box center [687, 89] width 118 height 31
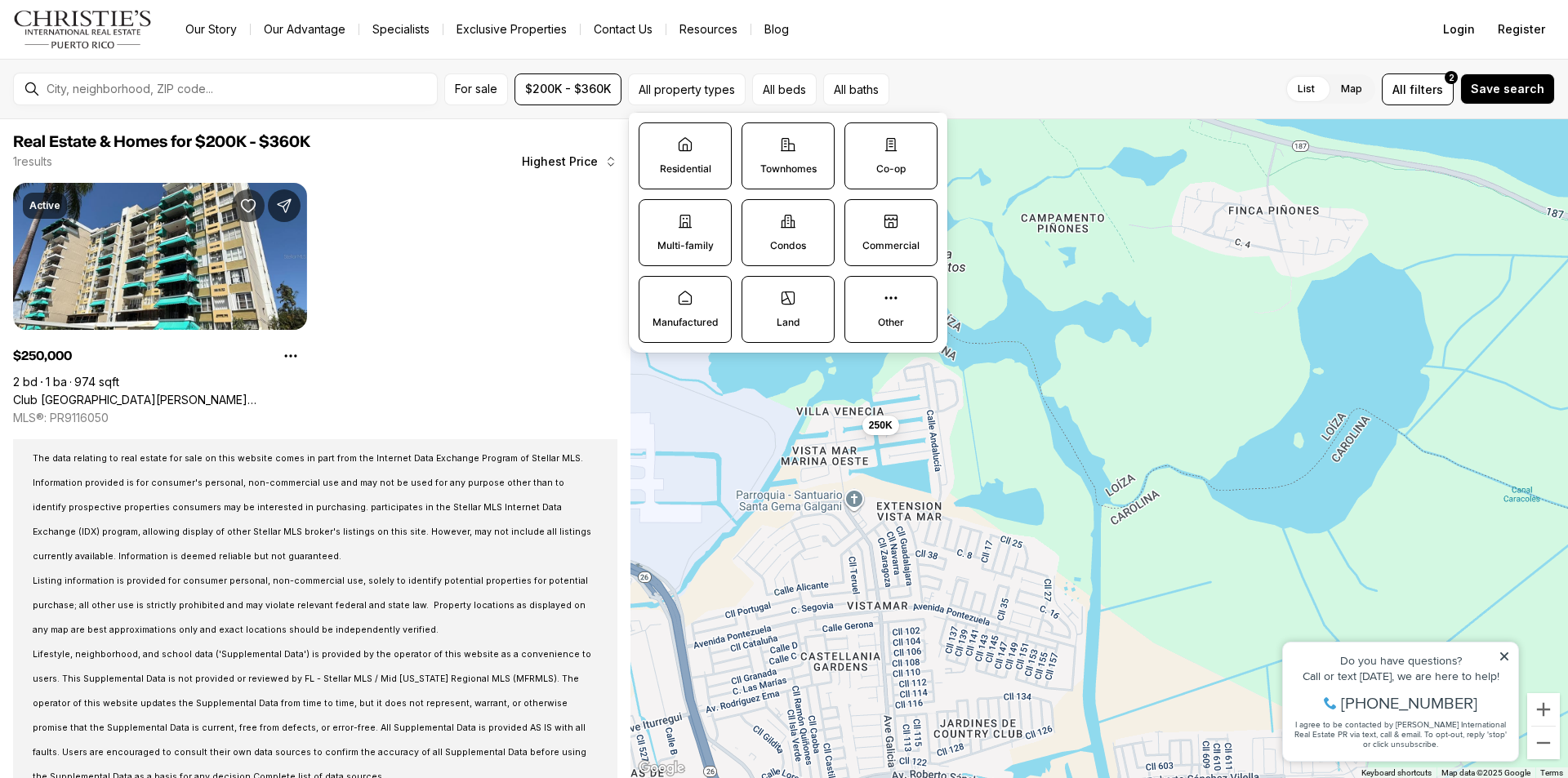
click at [687, 155] on label "Residential" at bounding box center [686, 155] width 93 height 67
click at [656, 139] on button "Residential" at bounding box center [648, 131] width 16 height 16
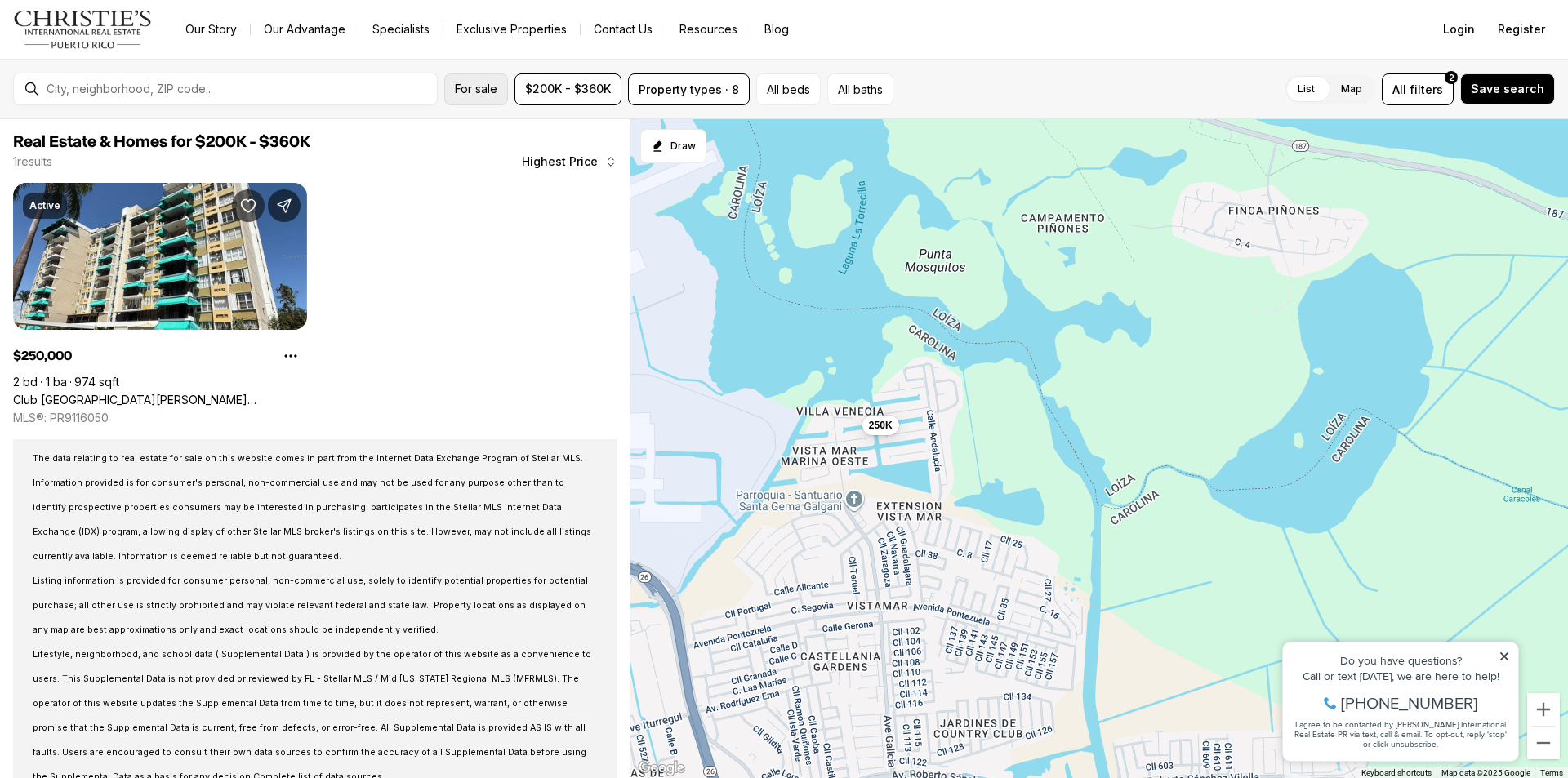
click at [480, 89] on span "For sale" at bounding box center [475, 89] width 42 height 13
click at [472, 139] on label "For sale" at bounding box center [563, 142] width 216 height 40
click at [644, 139] on button "For sale" at bounding box center [651, 142] width 13 height 13
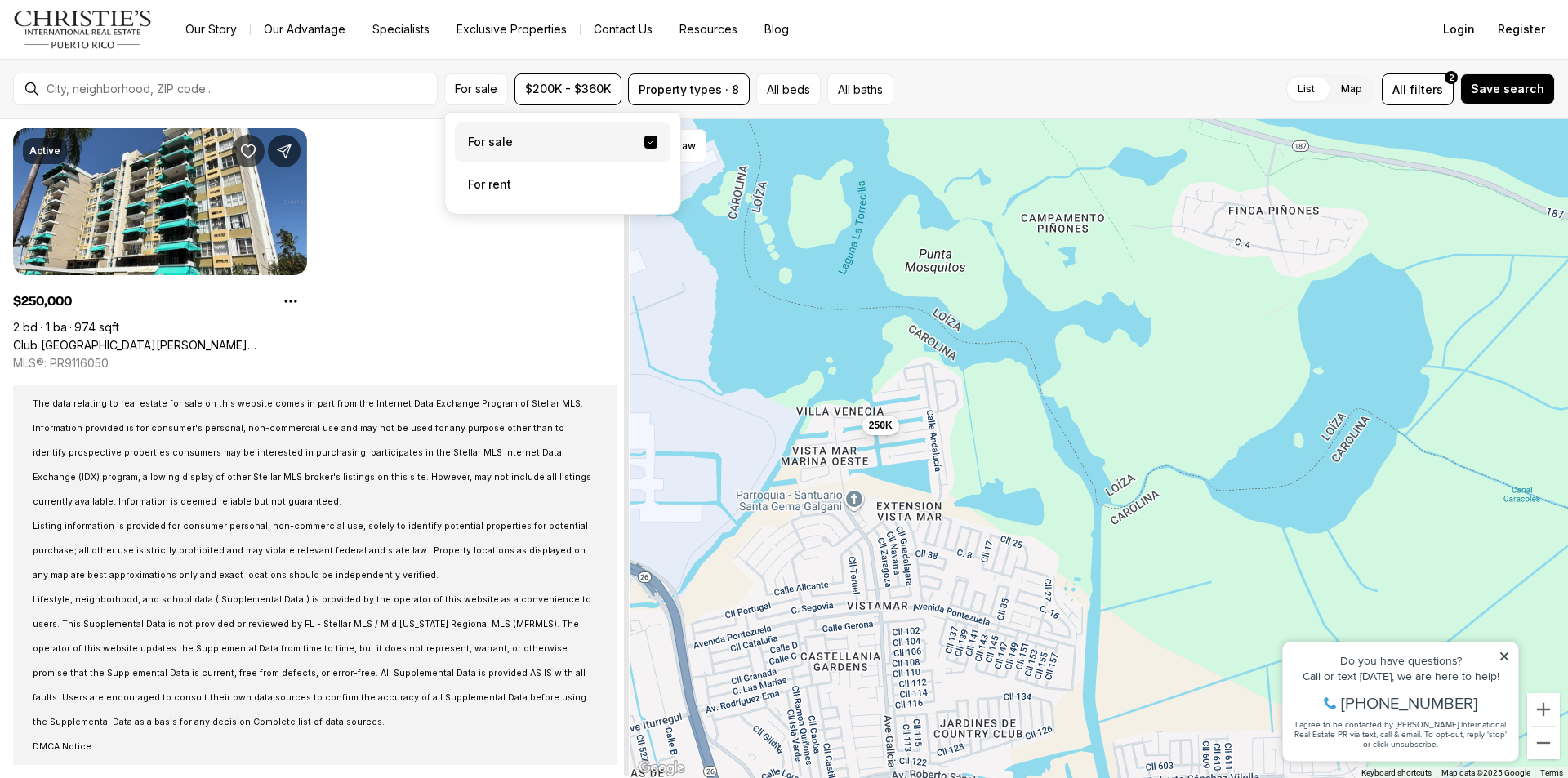
click at [474, 354] on div "Active $250,000 2 bd 1 ba 974 sqft Club [GEOGRAPHIC_DATA][PERSON_NAME][PERSON_N…" at bounding box center [315, 250] width 605 height 243
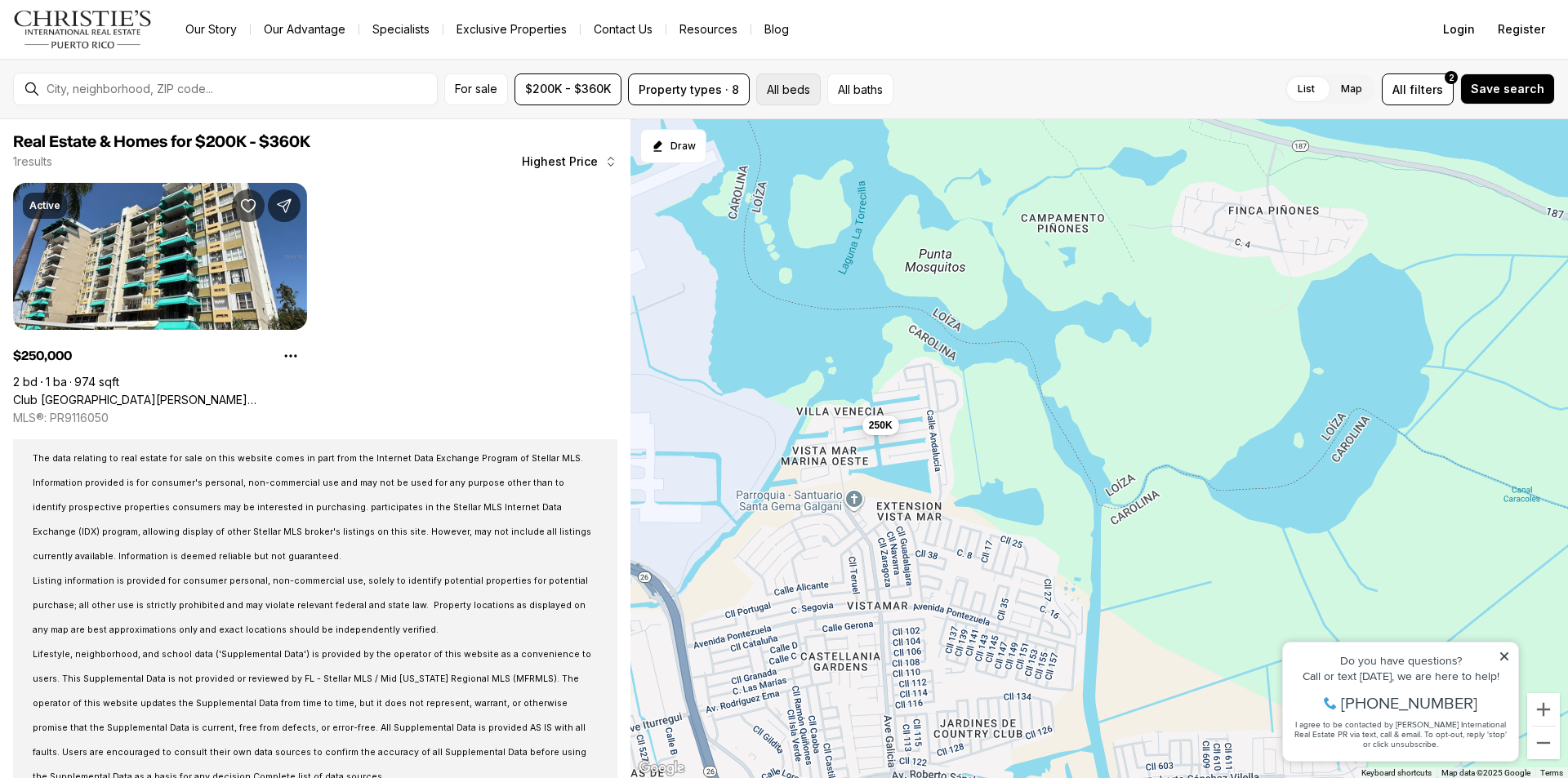
click at [799, 89] on button "All beds" at bounding box center [789, 89] width 65 height 31
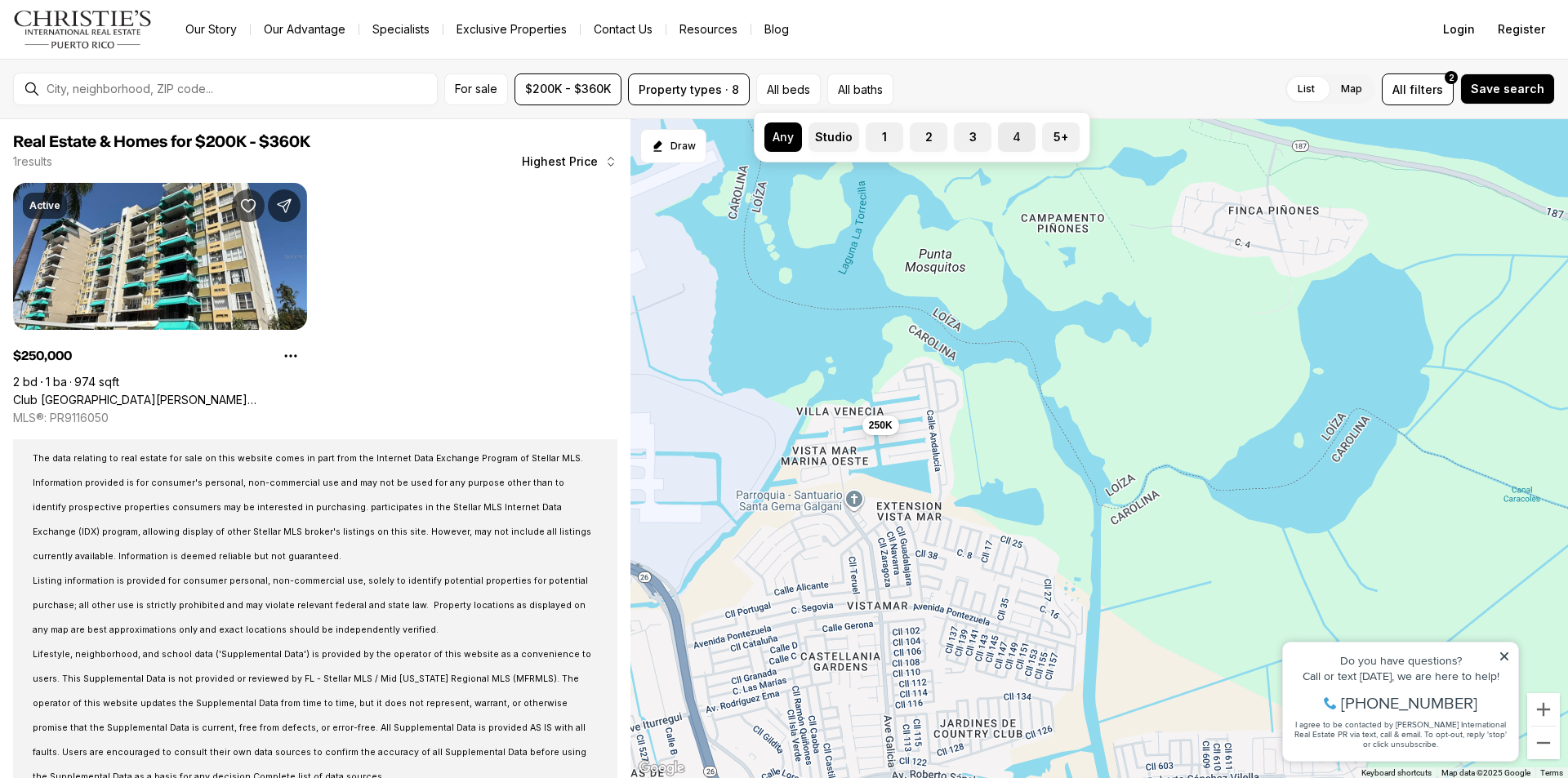
click at [1006, 136] on button "4" at bounding box center [1006, 130] width 16 height 16
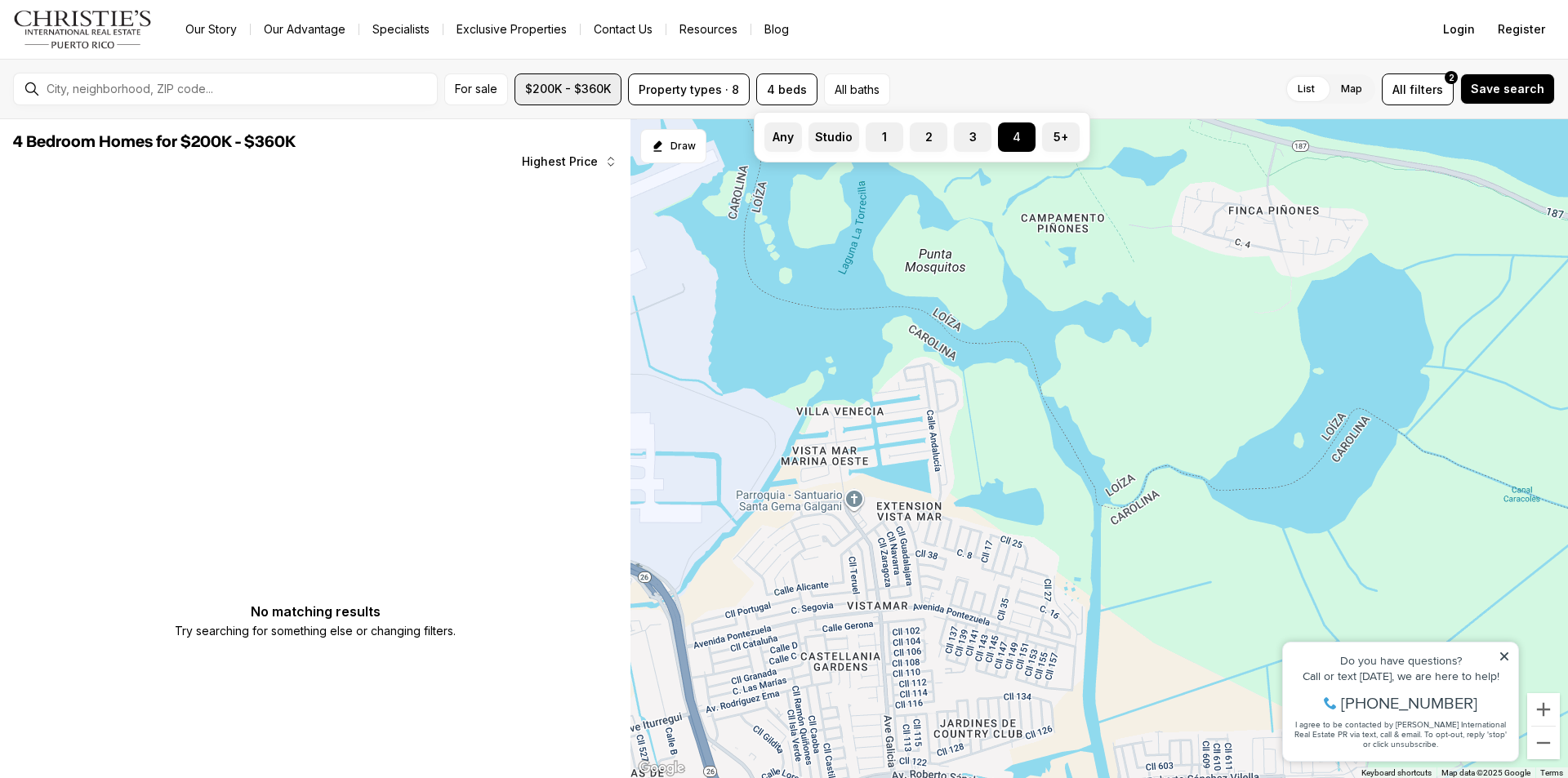
click at [566, 84] on span "$200K - $360K" at bounding box center [567, 89] width 85 height 13
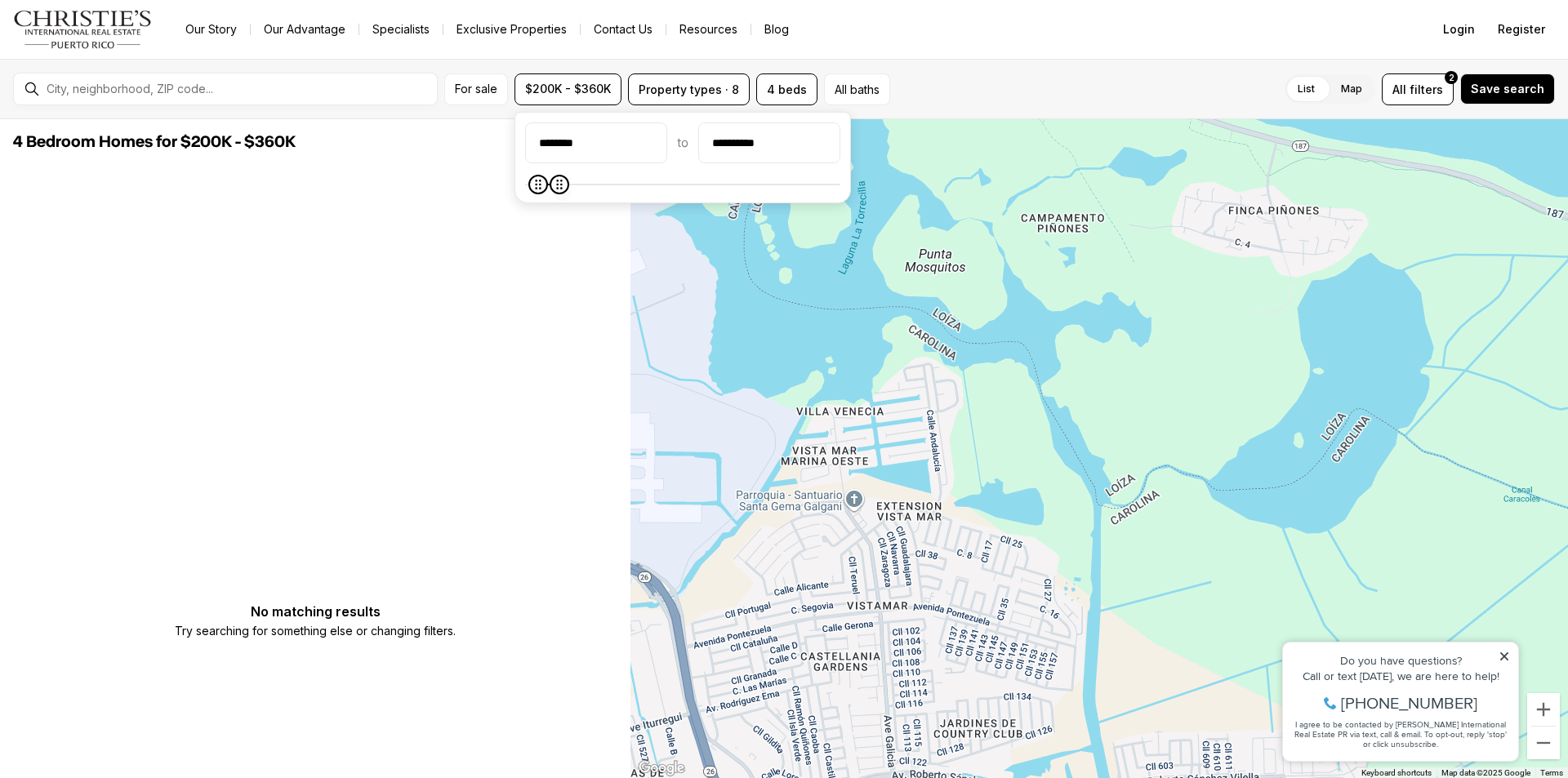
type input "**********"
click at [570, 188] on icon "Maximum" at bounding box center [567, 184] width 13 height 13
